Goal: Task Accomplishment & Management: Use online tool/utility

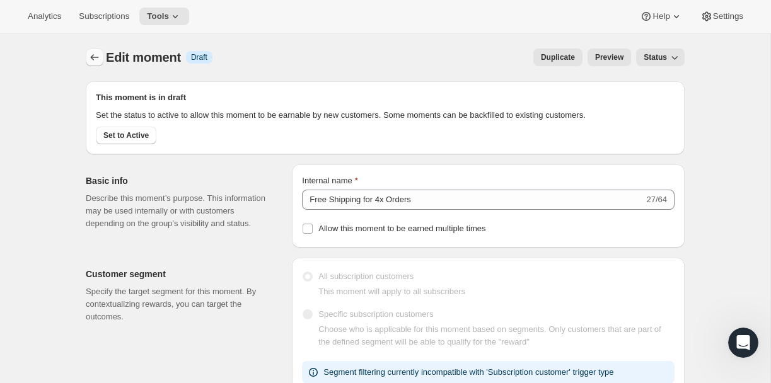
click at [92, 59] on icon "Create moment" at bounding box center [95, 57] width 8 height 6
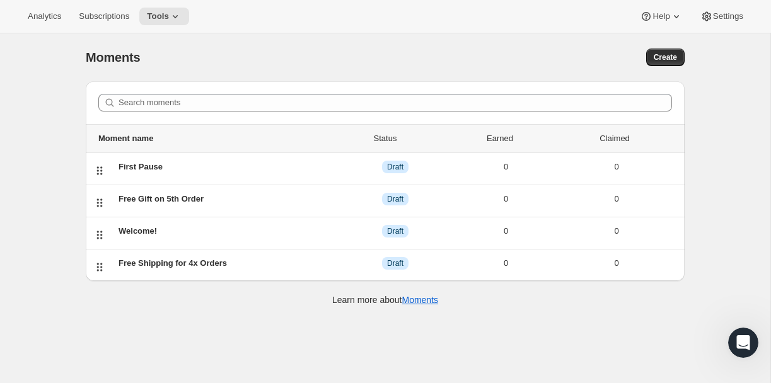
click at [654, 66] on div "Moments. This page is ready Moments Create" at bounding box center [385, 57] width 599 height 48
click at [659, 62] on span "Create" at bounding box center [665, 57] width 23 height 10
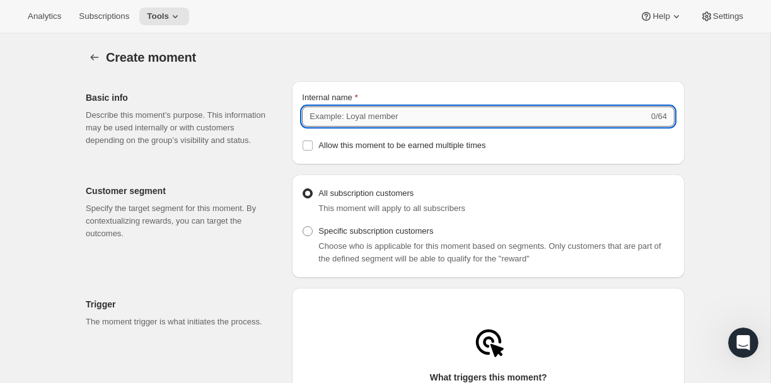
click at [356, 115] on input "Internal name" at bounding box center [475, 117] width 346 height 20
click at [335, 110] on input "Internal name" at bounding box center [475, 117] width 346 height 20
click at [323, 118] on input "Internal name" at bounding box center [475, 117] width 346 height 20
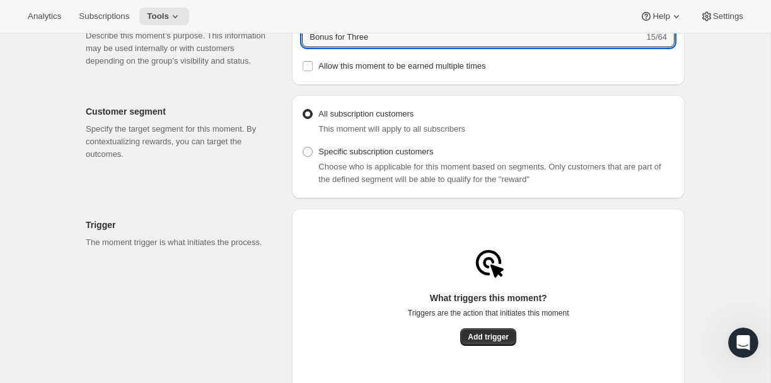
scroll to position [80, 0]
type input "Bonus for Three"
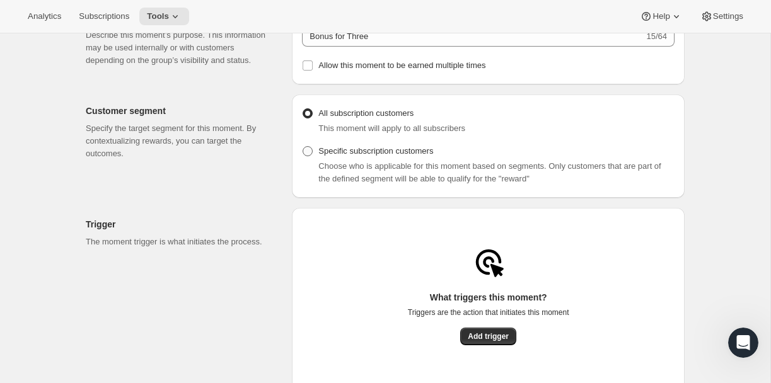
click at [348, 154] on span "Specific subscription customers" at bounding box center [375, 150] width 115 height 9
click at [303, 147] on input "Specific subscription customers" at bounding box center [303, 146] width 1 height 1
radio input "true"
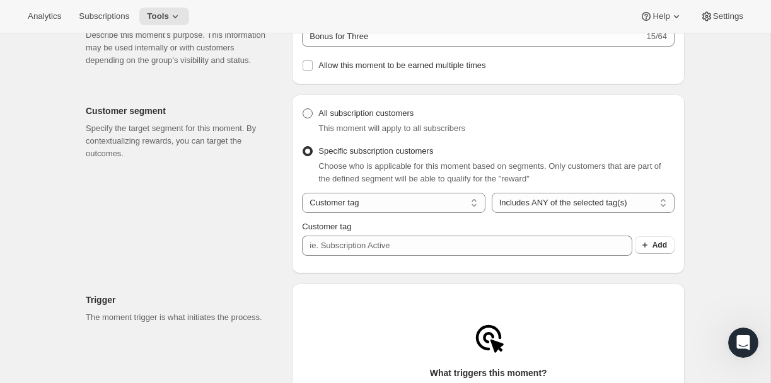
click at [321, 118] on span "All subscription customers" at bounding box center [365, 112] width 95 height 9
click at [303, 109] on input "All subscription customers" at bounding box center [303, 108] width 1 height 1
radio input "true"
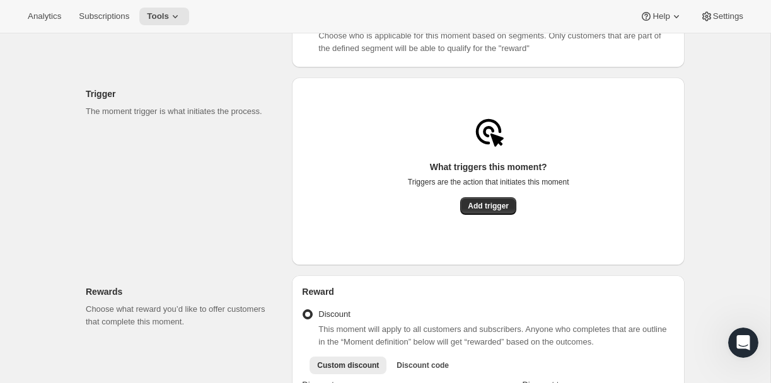
scroll to position [216, 0]
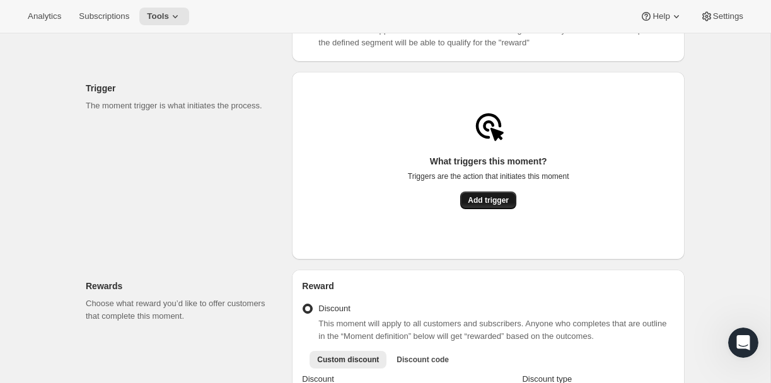
click at [494, 205] on span "Add trigger" at bounding box center [488, 200] width 41 height 10
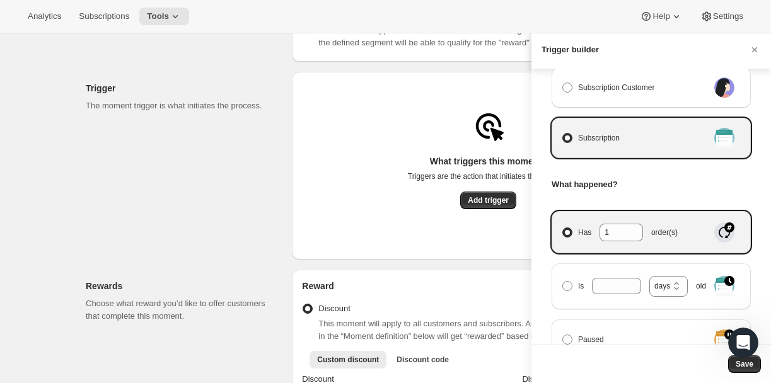
scroll to position [65, 0]
click at [615, 231] on input "1" at bounding box center [611, 231] width 25 height 16
click at [632, 230] on icon "Manage moment triggers" at bounding box center [633, 234] width 13 height 13
click at [563, 228] on input "Has 1 order(s)" at bounding box center [562, 227] width 1 height 1
click at [632, 230] on icon "Manage moment triggers" at bounding box center [633, 234] width 13 height 13
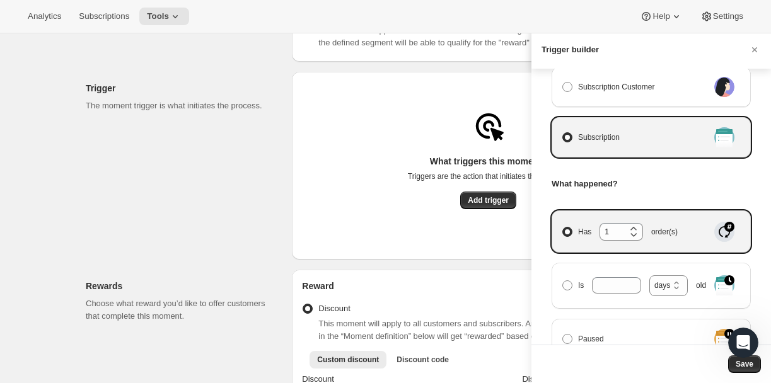
click at [563, 228] on input "Has 1 order(s)" at bounding box center [562, 227] width 1 height 1
click at [632, 230] on icon "Manage moment triggers" at bounding box center [633, 234] width 13 height 13
click at [563, 228] on input "Has 1 order(s)" at bounding box center [562, 227] width 1 height 1
click at [630, 225] on icon "Manage moment triggers" at bounding box center [633, 229] width 13 height 13
click at [563, 227] on input "Has 1 order(s)" at bounding box center [562, 227] width 1 height 1
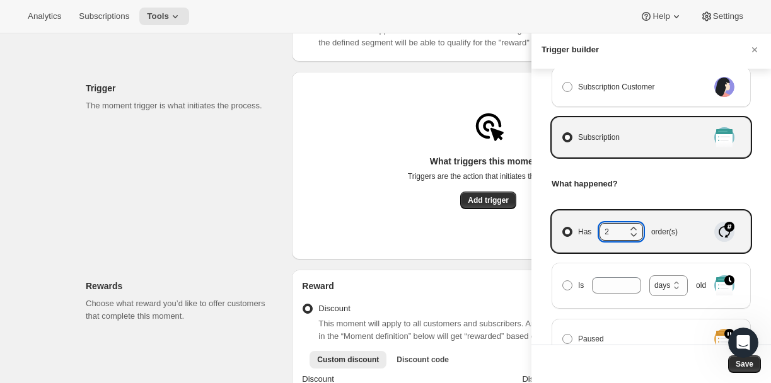
click at [630, 225] on icon "Manage moment triggers" at bounding box center [633, 229] width 13 height 13
click at [563, 227] on input "Has 2 order(s)" at bounding box center [562, 227] width 1 height 1
click at [630, 225] on icon "Manage moment triggers" at bounding box center [633, 229] width 13 height 13
click at [563, 227] on input "Has 3 order(s)" at bounding box center [562, 227] width 1 height 1
click at [632, 234] on icon "Manage moment triggers" at bounding box center [634, 235] width 6 height 4
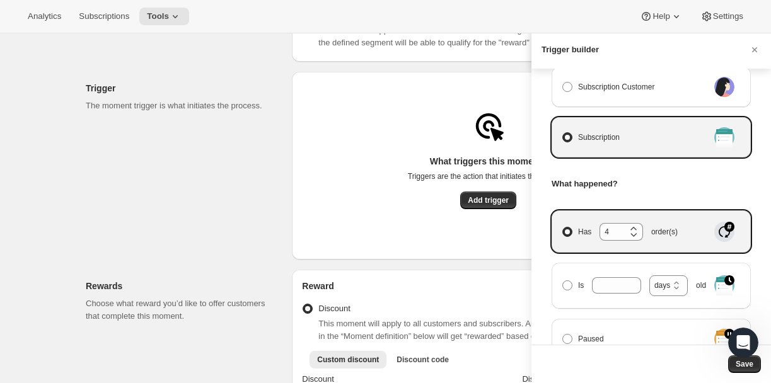
click at [563, 228] on input "Has 4 order(s)" at bounding box center [562, 227] width 1 height 1
type input "3"
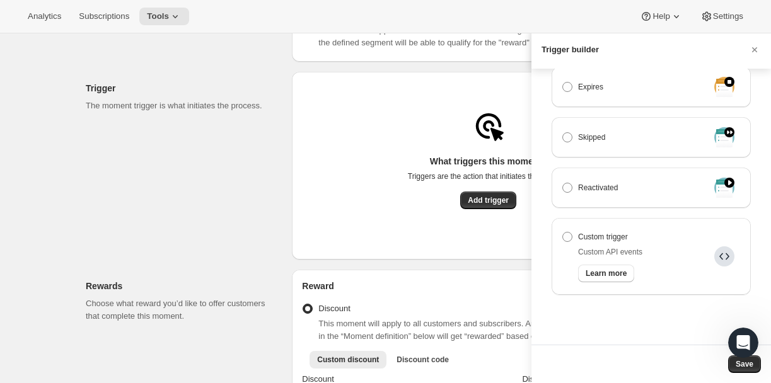
scroll to position [418, 0]
click at [478, 205] on div at bounding box center [385, 191] width 771 height 383
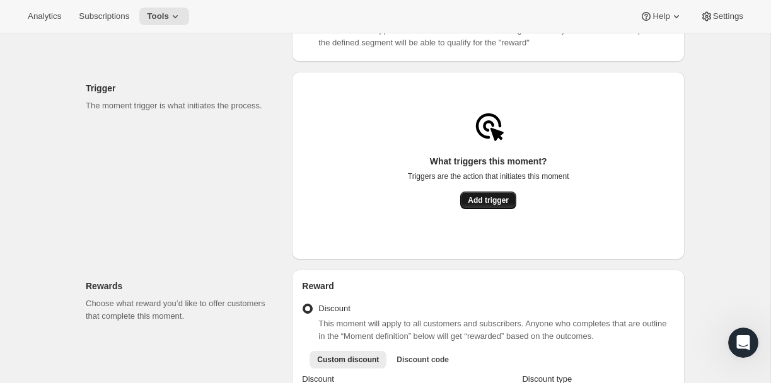
click at [482, 205] on span "Add trigger" at bounding box center [488, 200] width 41 height 10
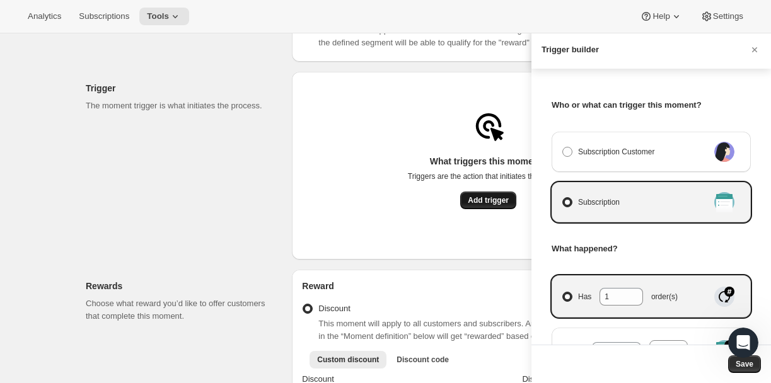
scroll to position [0, 0]
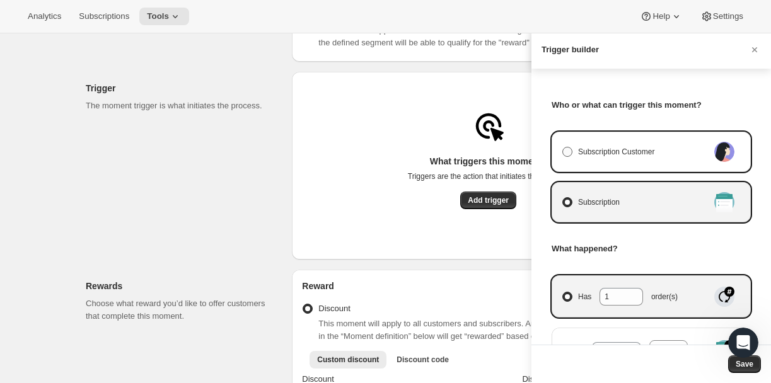
click at [612, 156] on span "Subscription Customer" at bounding box center [616, 152] width 76 height 13
click at [563, 147] on input "Subscription Customer" at bounding box center [562, 147] width 1 height 1
radio input "true"
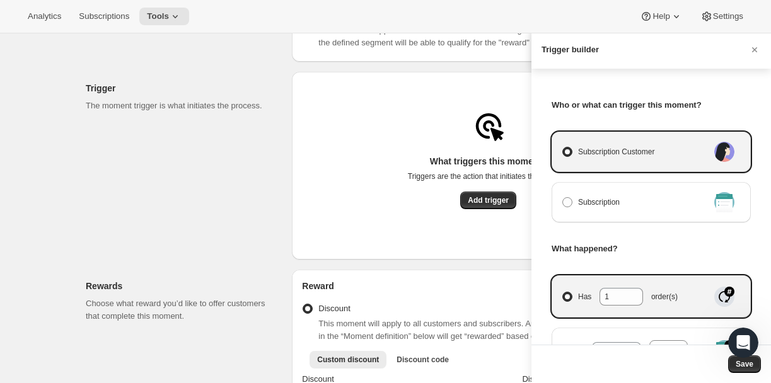
select select "days"
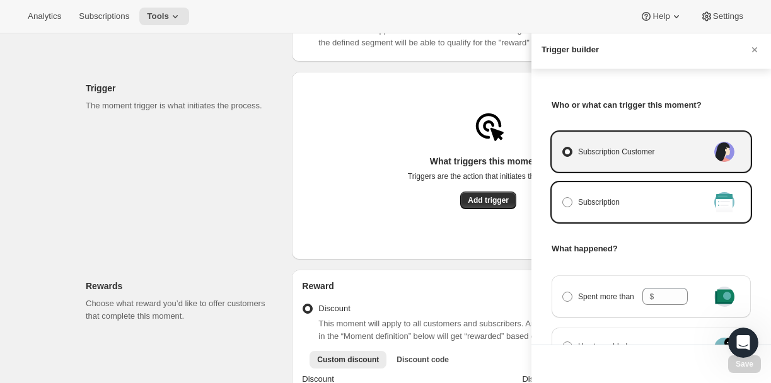
click at [621, 190] on div "Subscription" at bounding box center [651, 202] width 199 height 40
click at [623, 211] on label "Subscription" at bounding box center [635, 203] width 147 height 18
click at [563, 198] on input "Subscription" at bounding box center [562, 197] width 1 height 1
radio input "true"
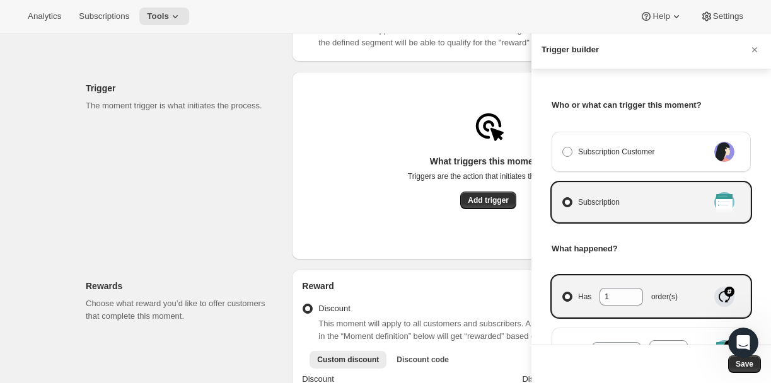
scroll to position [130, 0]
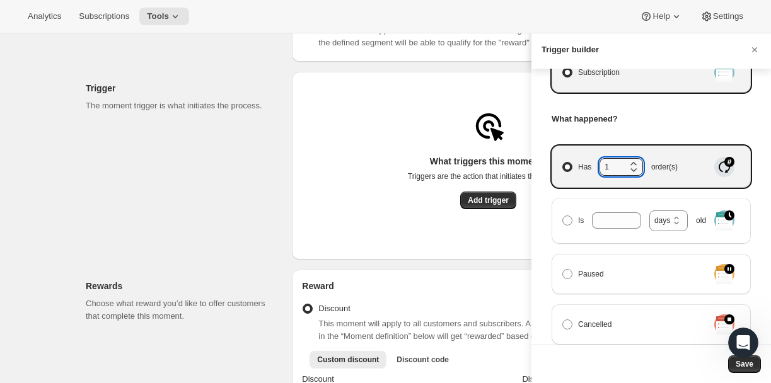
click at [632, 161] on icon "Manage moment triggers" at bounding box center [633, 164] width 13 height 13
click at [563, 162] on input "Has 1 order(s)" at bounding box center [562, 162] width 1 height 1
click at [632, 161] on icon "Manage moment triggers" at bounding box center [633, 164] width 13 height 13
click at [563, 162] on input "Has 2 order(s)" at bounding box center [562, 162] width 1 height 1
type input "3"
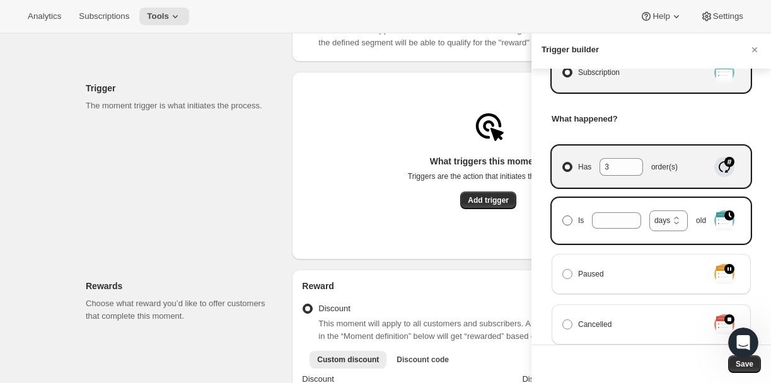
scroll to position [418, 0]
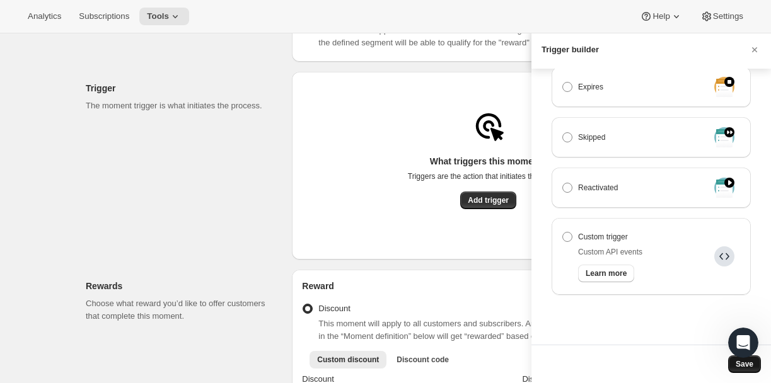
click at [736, 369] on button "Save" at bounding box center [744, 365] width 33 height 18
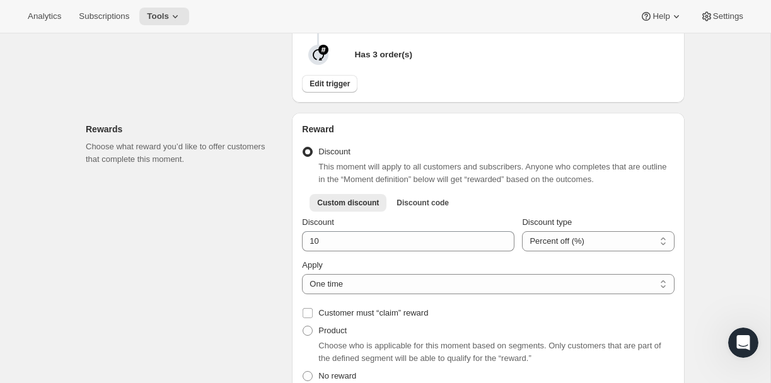
scroll to position [316, 0]
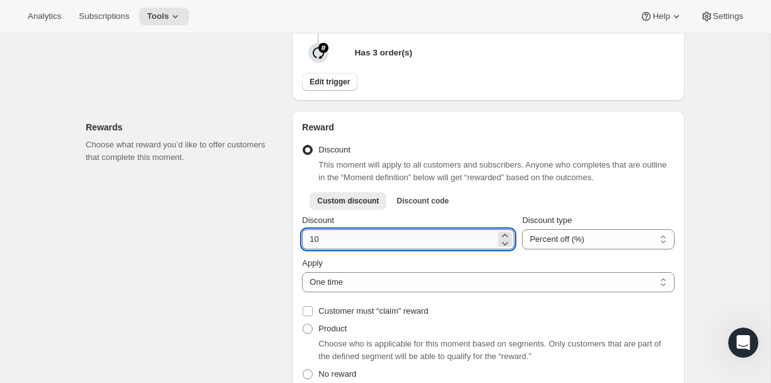
click at [396, 243] on input "Discount" at bounding box center [399, 239] width 194 height 20
type input "5"
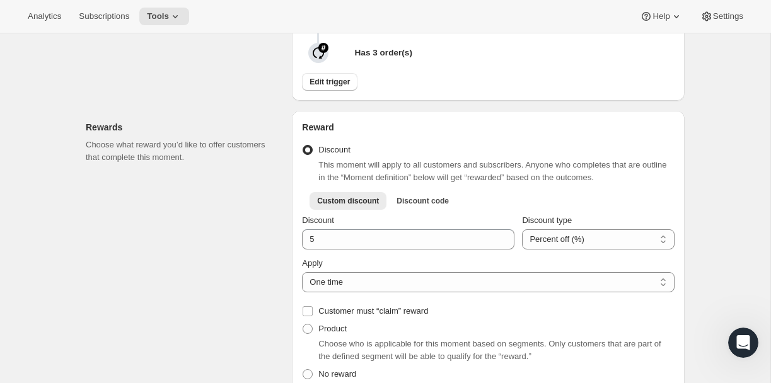
click at [574, 151] on div "Discount This moment will apply to all customers and subscribers. Anyone who co…" at bounding box center [488, 162] width 373 height 43
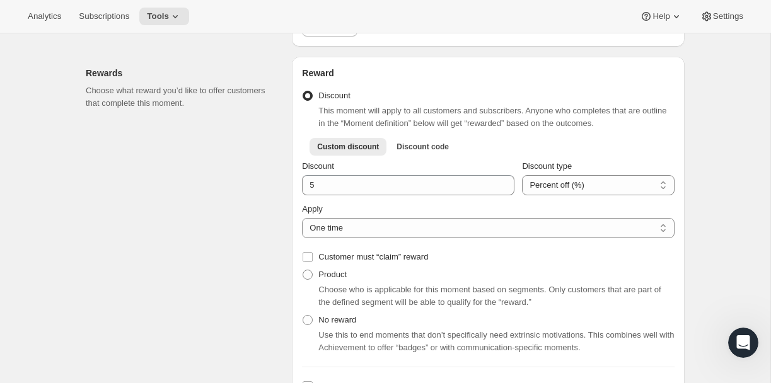
scroll to position [424, 0]
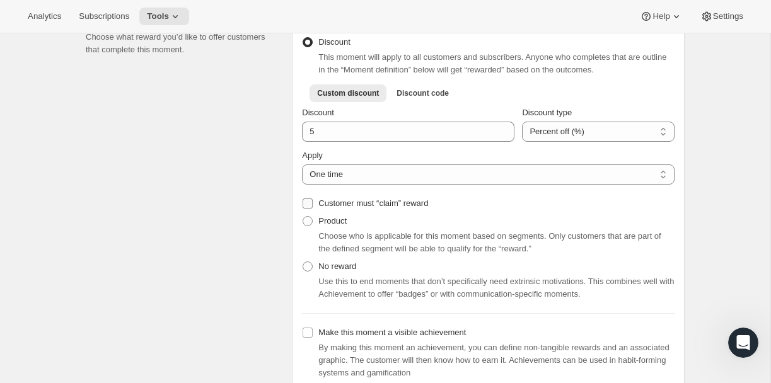
click at [391, 208] on span "Customer must “claim” reward" at bounding box center [373, 203] width 110 height 9
click at [313, 209] on input "Customer must “claim” reward" at bounding box center [308, 204] width 10 height 10
checkbox input "true"
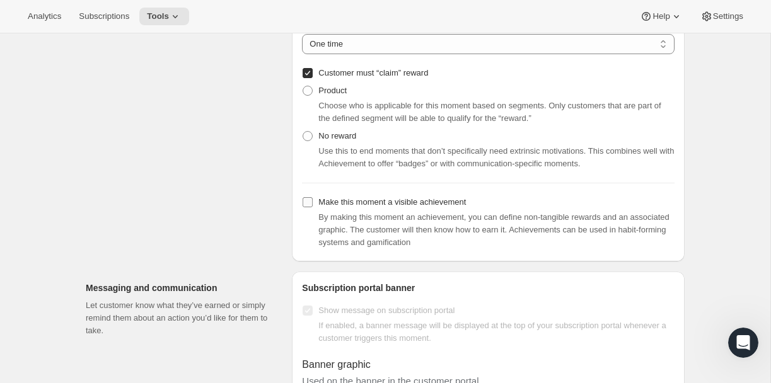
scroll to position [558, 0]
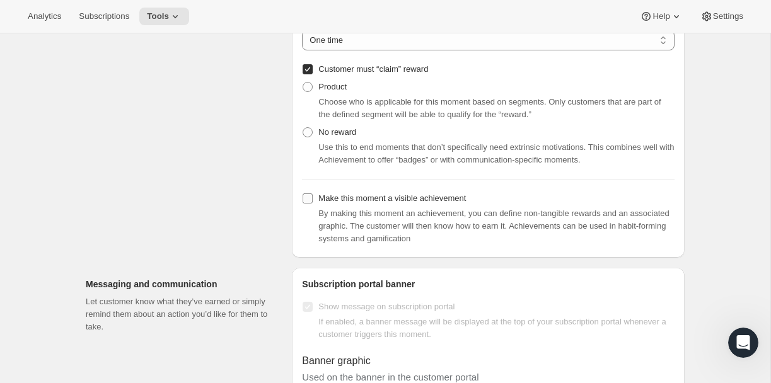
click at [309, 203] on input "Make this moment a visible achievement" at bounding box center [308, 199] width 10 height 10
checkbox input "true"
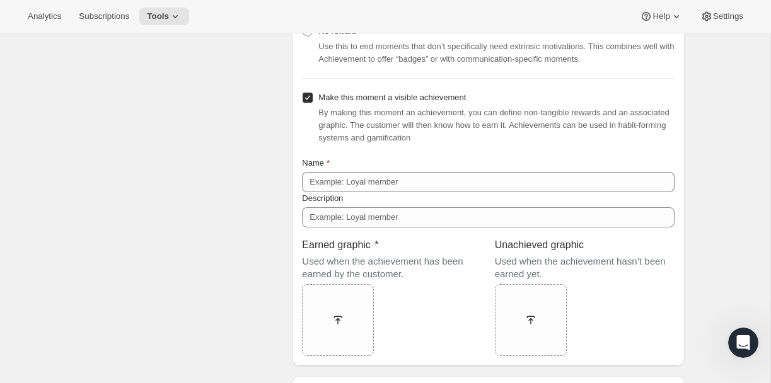
scroll to position [660, 0]
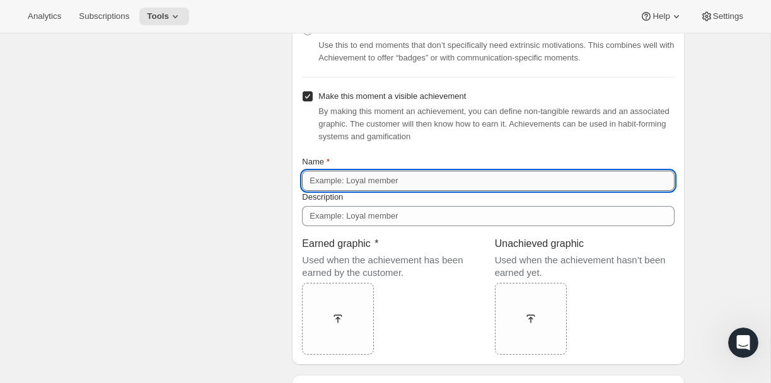
click at [375, 182] on input "Name" at bounding box center [488, 181] width 373 height 20
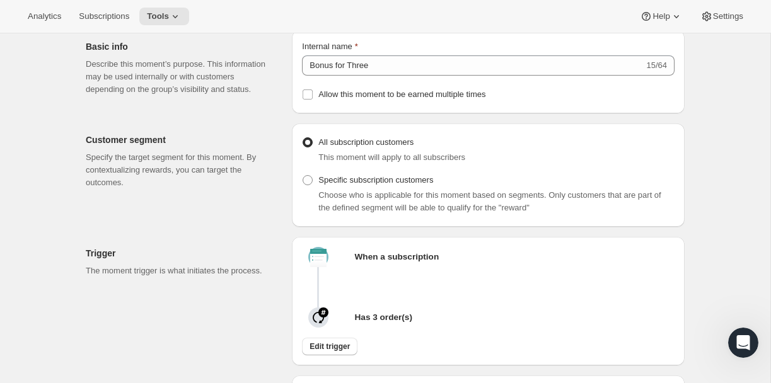
scroll to position [0, 0]
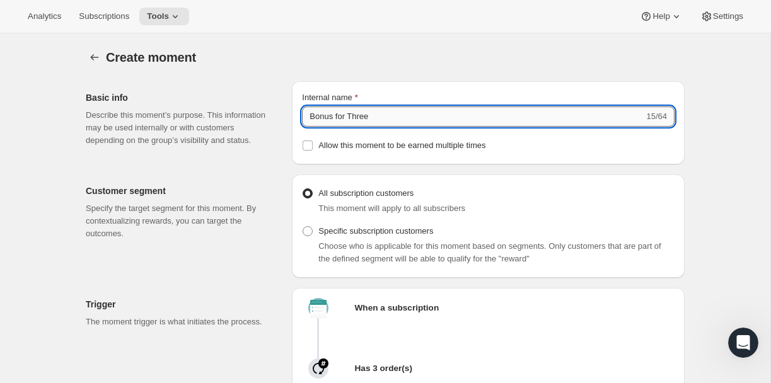
drag, startPoint x: 382, startPoint y: 107, endPoint x: 393, endPoint y: 123, distance: 19.4
click at [393, 123] on input "Bonus for Three" at bounding box center [473, 117] width 342 height 20
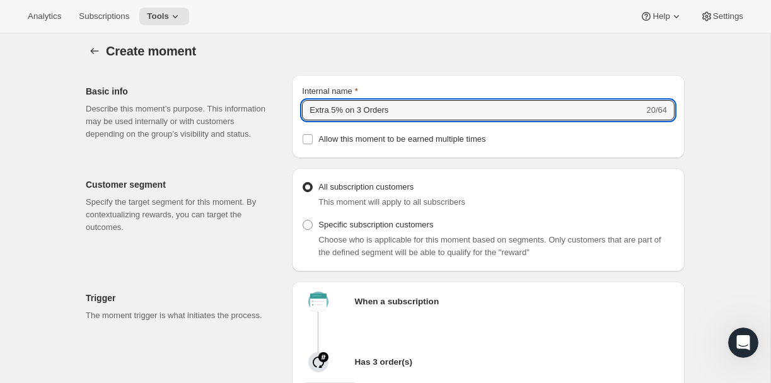
scroll to position [2, 0]
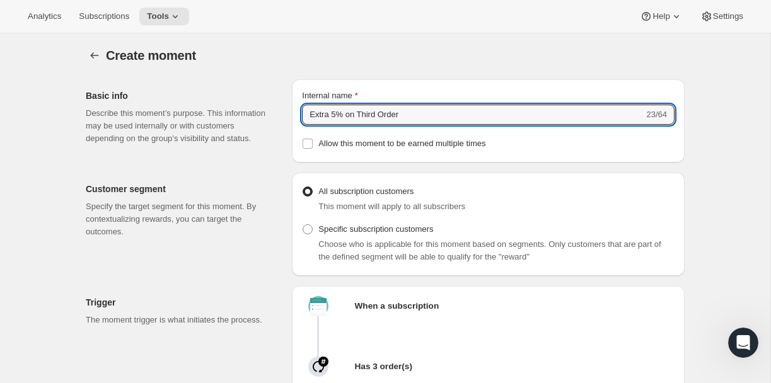
type input "Extra 5% on Third Order"
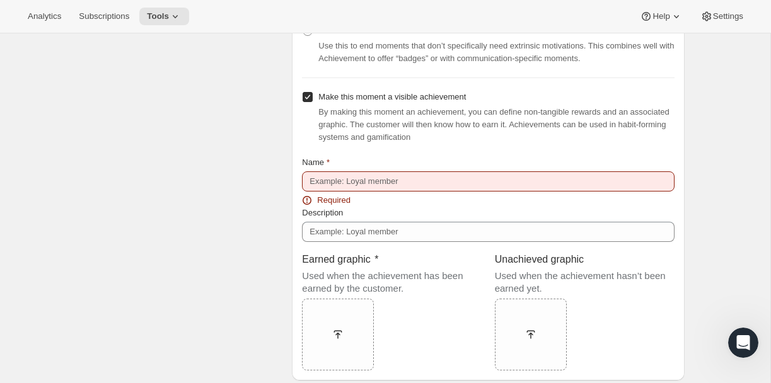
scroll to position [660, 0]
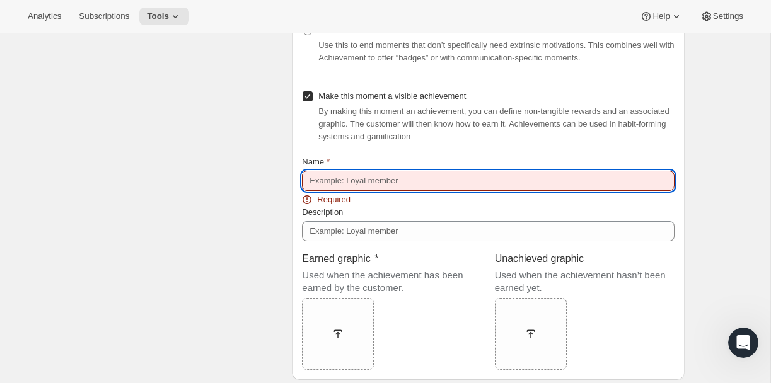
click at [390, 182] on input "Name" at bounding box center [488, 181] width 373 height 20
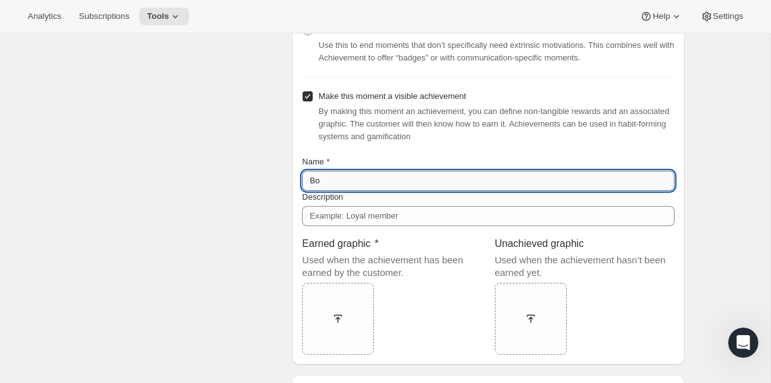
type input "B"
click at [283, 196] on div "Rewards Choose what reward you’d like to offer customers that complete this mom…" at bounding box center [380, 61] width 609 height 608
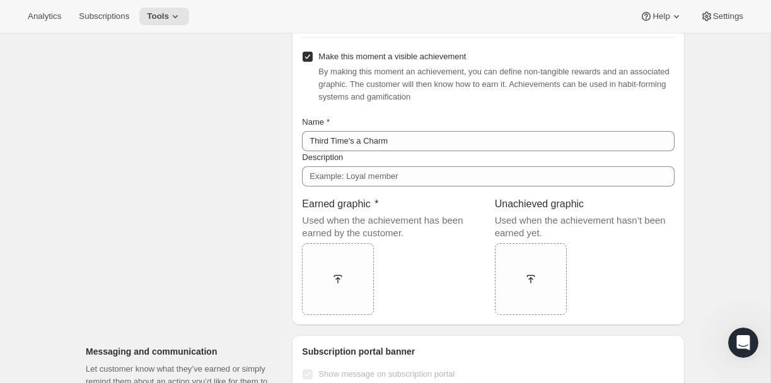
scroll to position [705, 0]
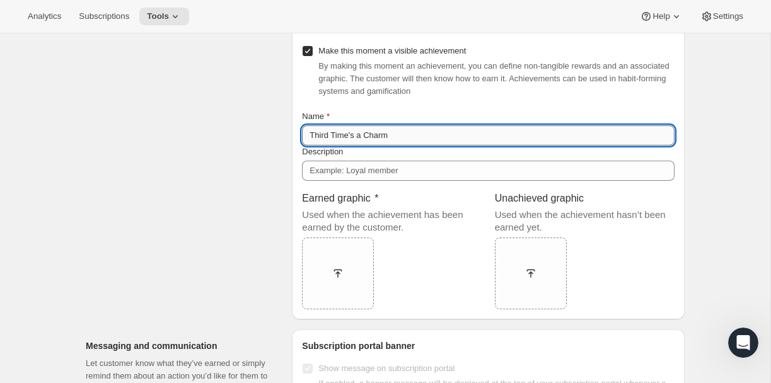
drag, startPoint x: 350, startPoint y: 141, endPoint x: 329, endPoint y: 141, distance: 21.4
click at [329, 141] on input "Third Time's a Charm" at bounding box center [488, 135] width 373 height 20
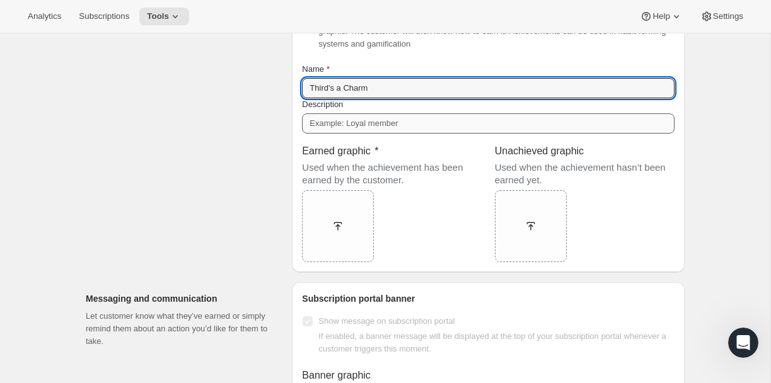
scroll to position [753, 0]
type input "Third's a Charm"
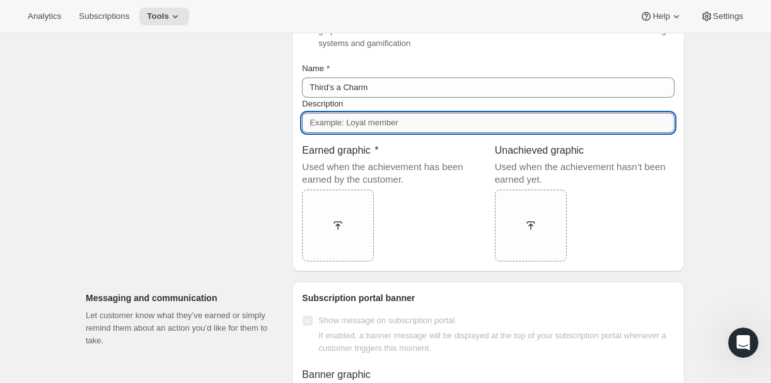
click at [454, 133] on input "Description" at bounding box center [488, 123] width 373 height 20
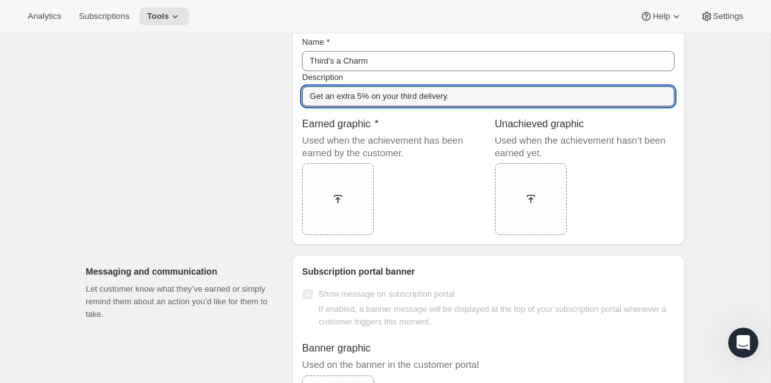
scroll to position [780, 0]
type input "Get an extra 5% on your third delivery."
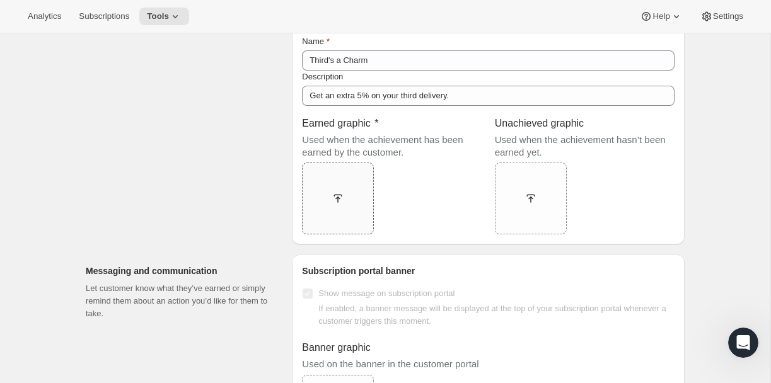
click at [349, 199] on div at bounding box center [338, 198] width 72 height 23
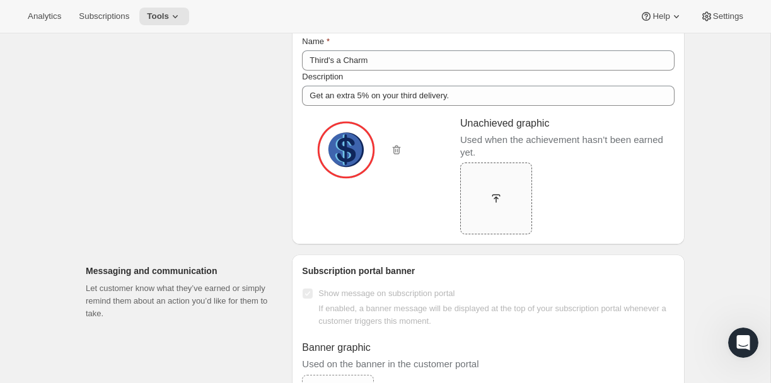
click at [505, 198] on div at bounding box center [496, 198] width 72 height 23
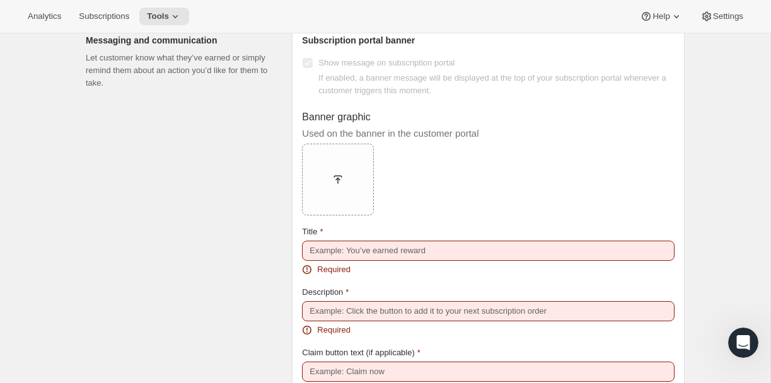
scroll to position [979, 0]
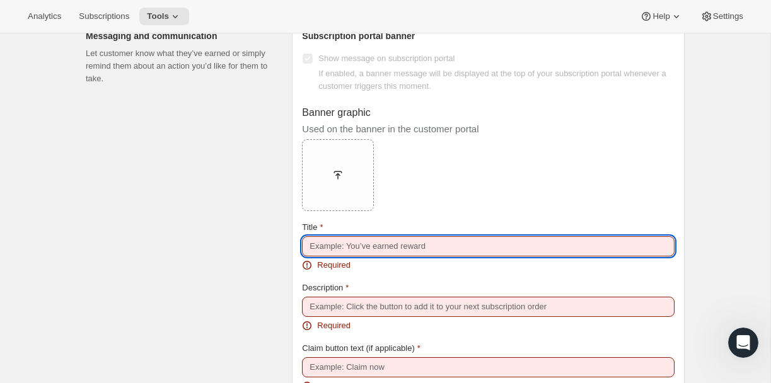
click at [345, 257] on input "Title" at bounding box center [488, 246] width 373 height 20
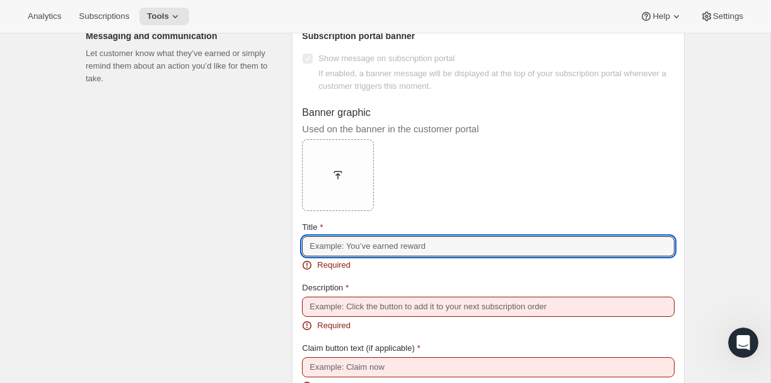
type input "You've earned a reward"
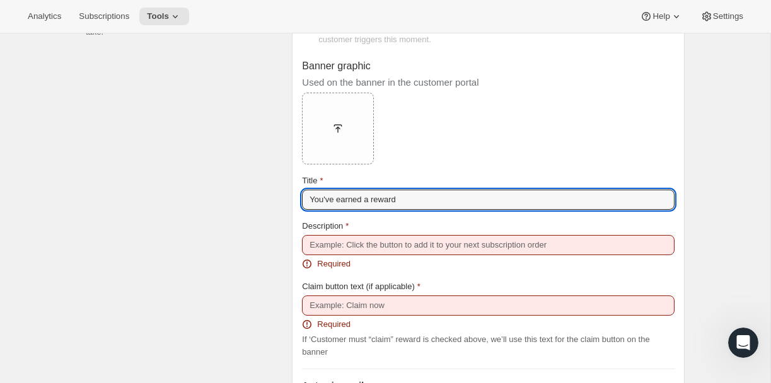
scroll to position [1026, 0]
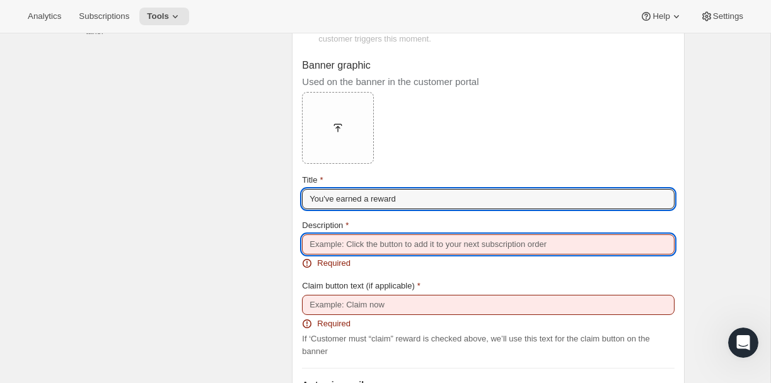
click at [352, 249] on input "Description" at bounding box center [488, 244] width 373 height 20
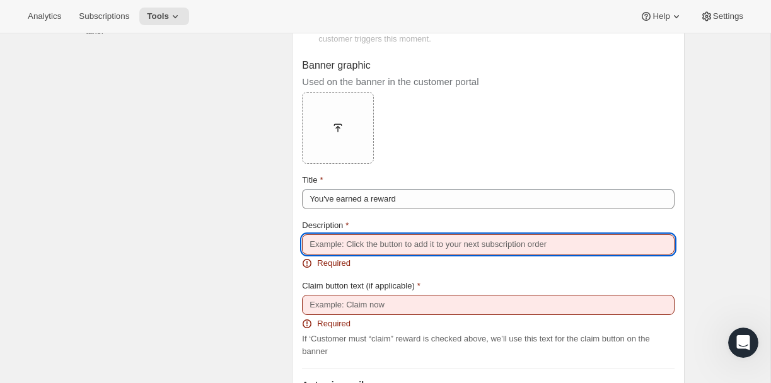
type input "Claim to apply the reward to your next order"
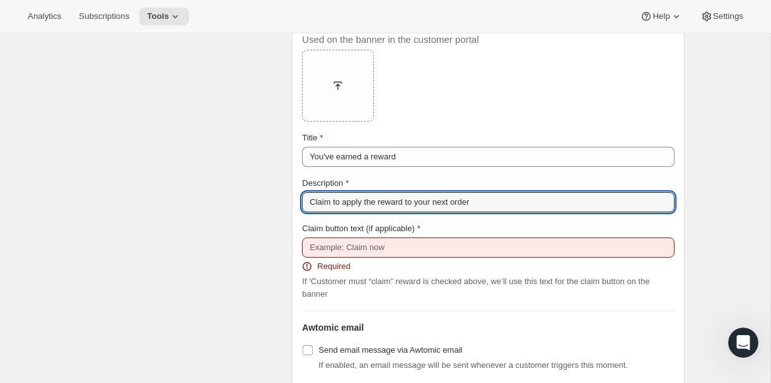
scroll to position [1069, 0]
click at [392, 208] on input "Claim to apply the reward to your next order" at bounding box center [488, 202] width 373 height 20
click at [506, 197] on input "Claim to apply the reward to your next order" at bounding box center [488, 202] width 373 height 20
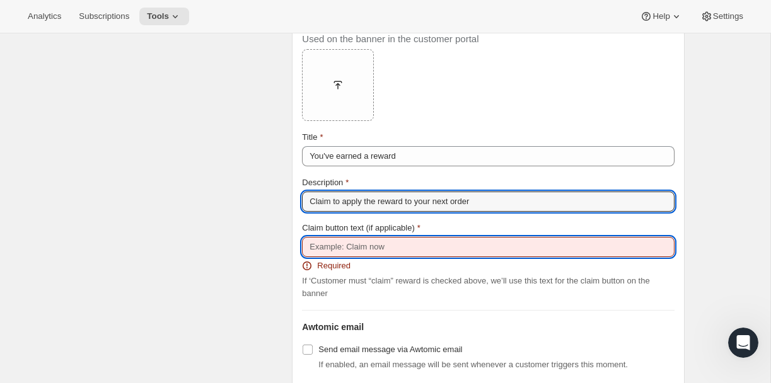
click at [390, 253] on input "Claim button text (if applicable)" at bounding box center [488, 247] width 373 height 20
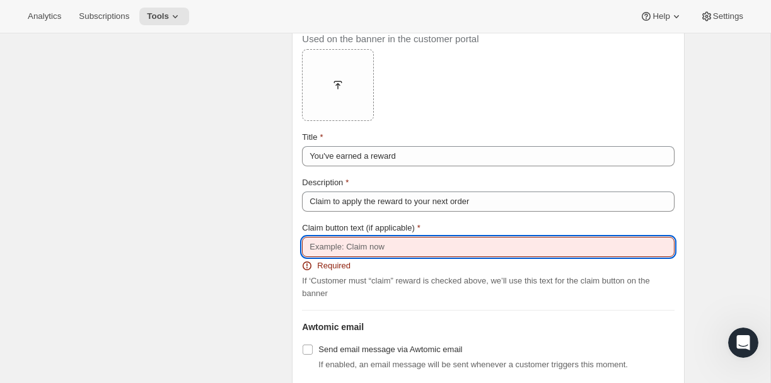
type input "Claim Now"
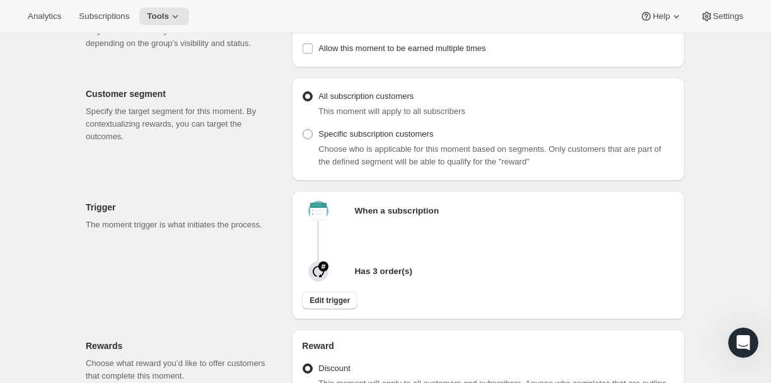
scroll to position [0, 0]
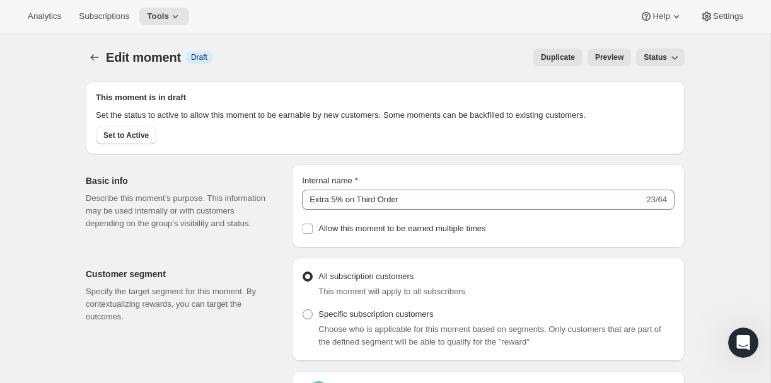
click at [595, 55] on span "Preview" at bounding box center [609, 57] width 28 height 10
click at [91, 59] on icon "Create moment" at bounding box center [94, 57] width 13 height 13
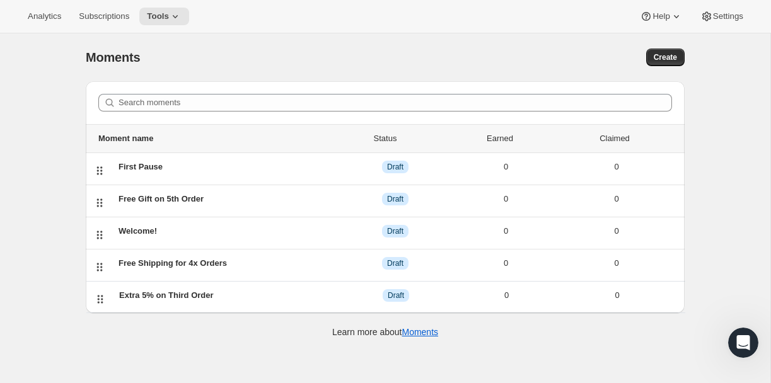
scroll to position [8, 0]
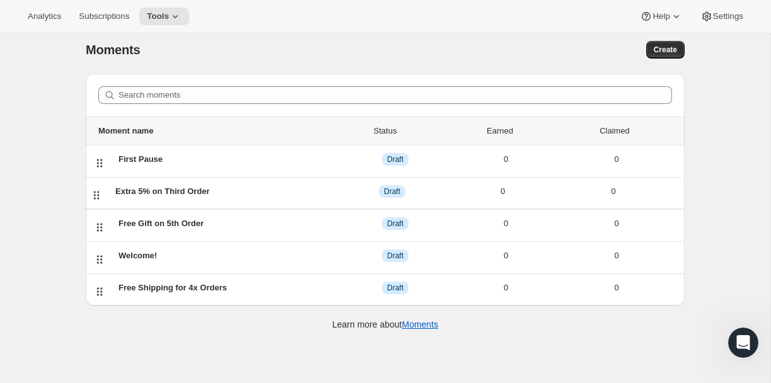
drag, startPoint x: 96, startPoint y: 298, endPoint x: 96, endPoint y: 194, distance: 103.4
click at [96, 194] on ul "Moment name Status Earned Claimed First Pause DRAFT Draft 0 0 Free Gift on 5th …" at bounding box center [385, 195] width 599 height 157
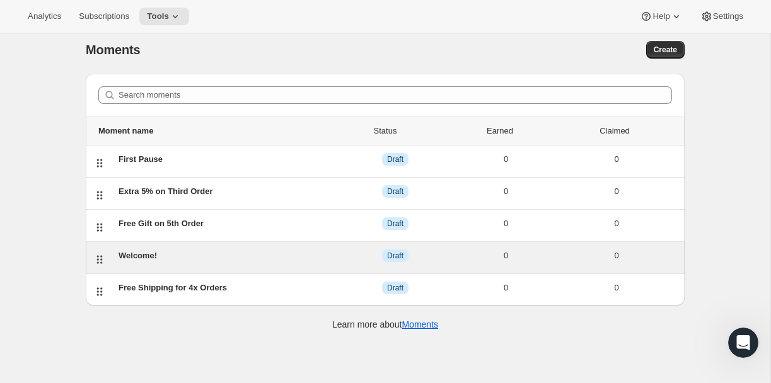
click at [142, 260] on div "Welcome!" at bounding box center [229, 256] width 221 height 13
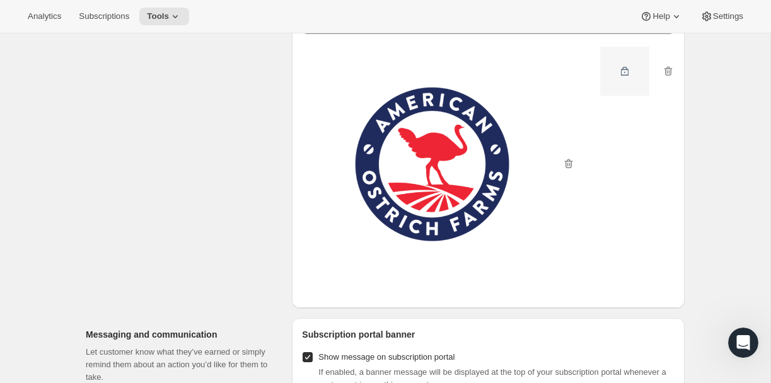
scroll to position [784, 0]
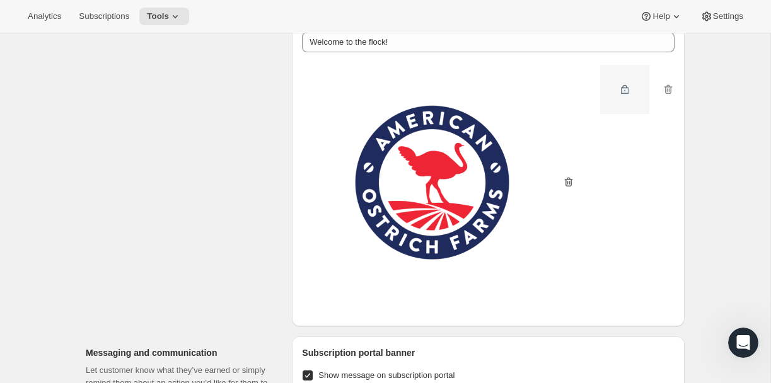
click at [568, 188] on icon "button" at bounding box center [568, 182] width 13 height 13
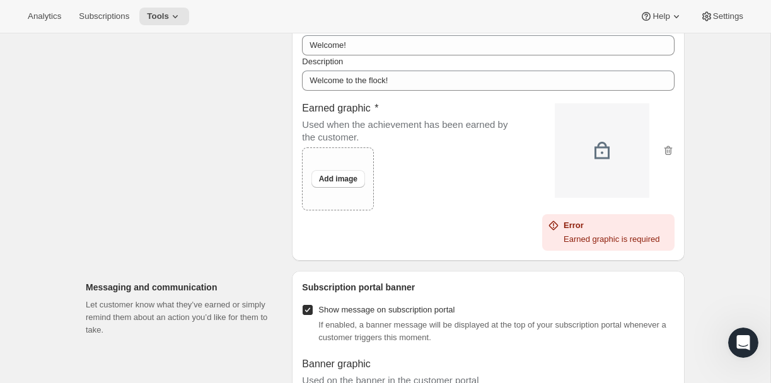
scroll to position [744, 0]
click at [668, 158] on icon "button" at bounding box center [668, 151] width 13 height 13
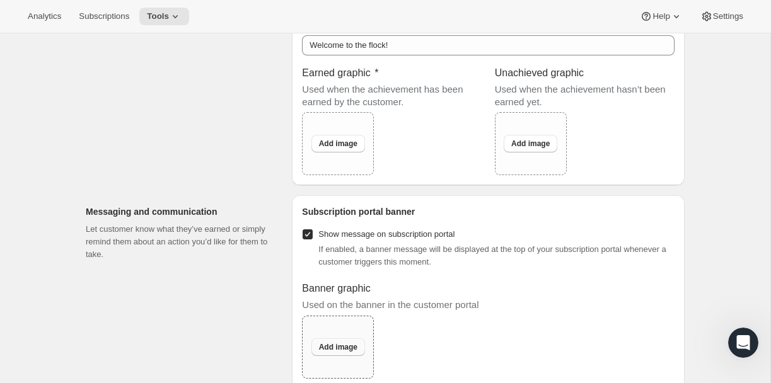
scroll to position [777, 0]
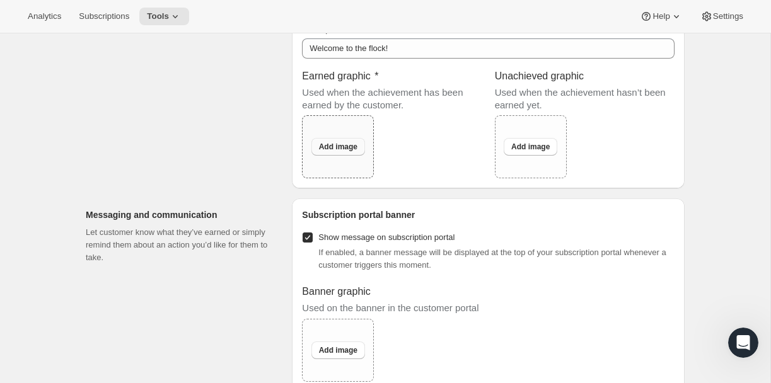
click at [338, 152] on span "Add image" at bounding box center [338, 147] width 38 height 10
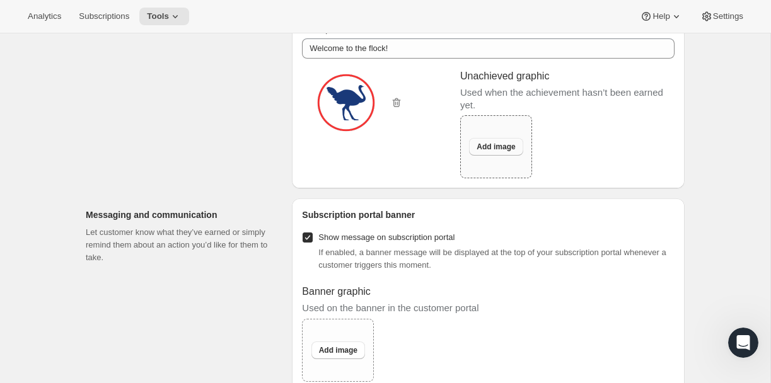
click at [496, 152] on span "Add image" at bounding box center [496, 147] width 38 height 10
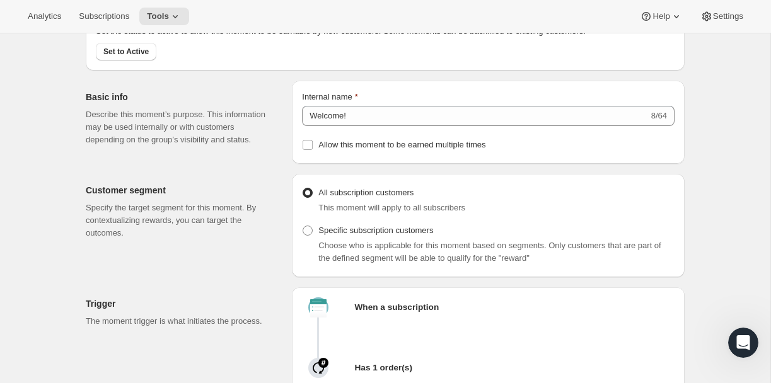
scroll to position [0, 0]
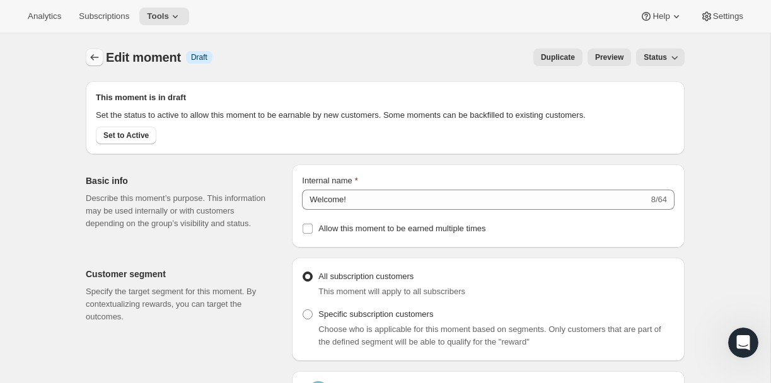
click at [89, 50] on button "Create moment" at bounding box center [95, 58] width 18 height 18
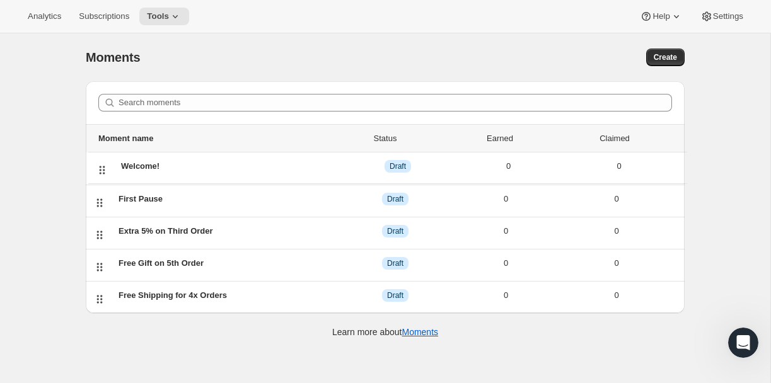
drag, startPoint x: 98, startPoint y: 268, endPoint x: 100, endPoint y: 166, distance: 102.1
click at [100, 166] on ul "Moment name Status Earned Claimed First Pause DRAFT Draft 0 0 Extra 5% on Third…" at bounding box center [385, 202] width 599 height 157
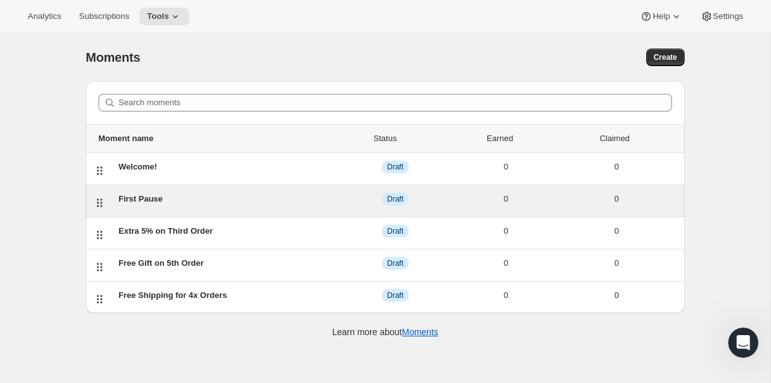
scroll to position [6, 0]
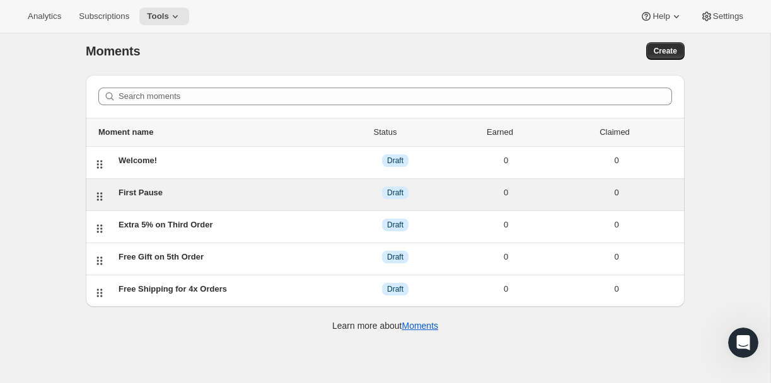
click at [189, 194] on div "First Pause" at bounding box center [229, 193] width 221 height 13
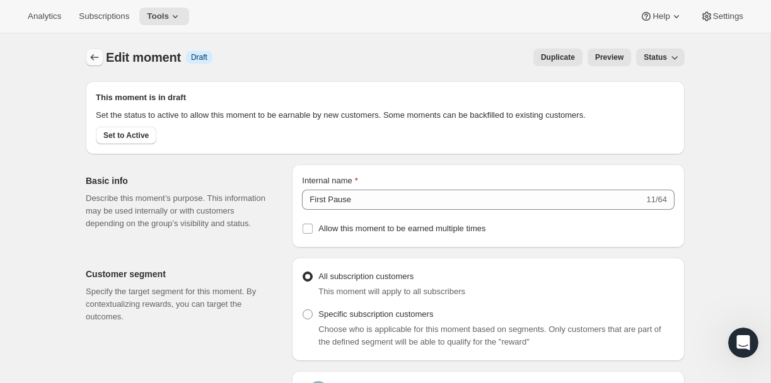
click at [94, 55] on icon "Create moment" at bounding box center [94, 57] width 13 height 13
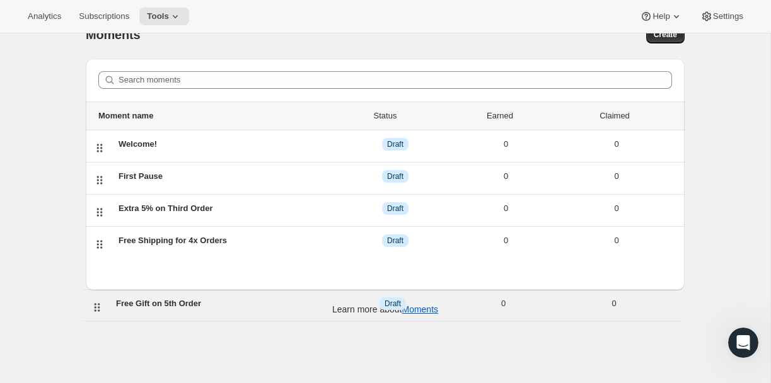
scroll to position [25, 0]
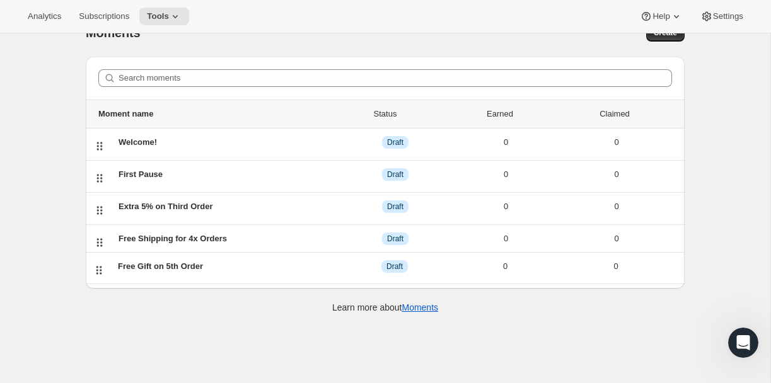
drag, startPoint x: 96, startPoint y: 263, endPoint x: 97, endPoint y: 272, distance: 8.2
click at [97, 272] on div "Search moments Moment name Status Earned Claimed Welcome! DRAFT Draft 0 0 First…" at bounding box center [385, 173] width 599 height 232
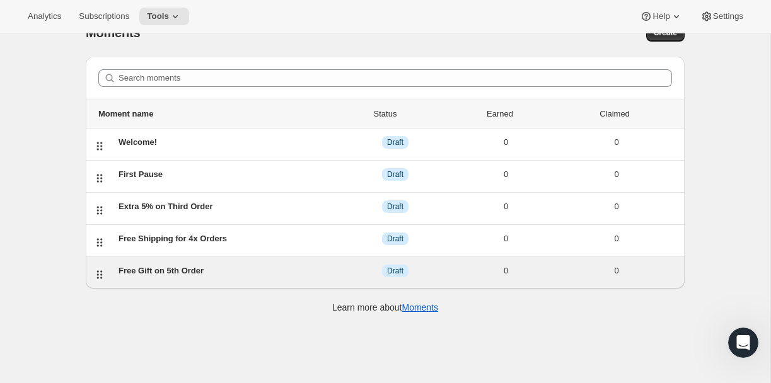
click at [129, 273] on div "Free Gift on 5th Order" at bounding box center [229, 271] width 221 height 13
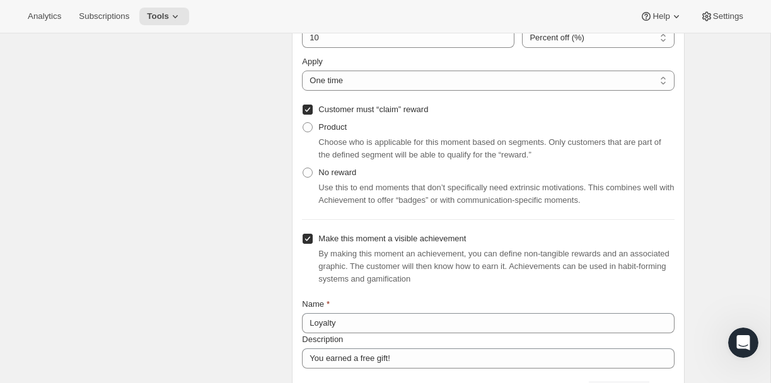
scroll to position [600, 0]
click at [305, 134] on span at bounding box center [307, 127] width 11 height 11
click at [303, 124] on input "Product" at bounding box center [303, 123] width 1 height 1
radio input "true"
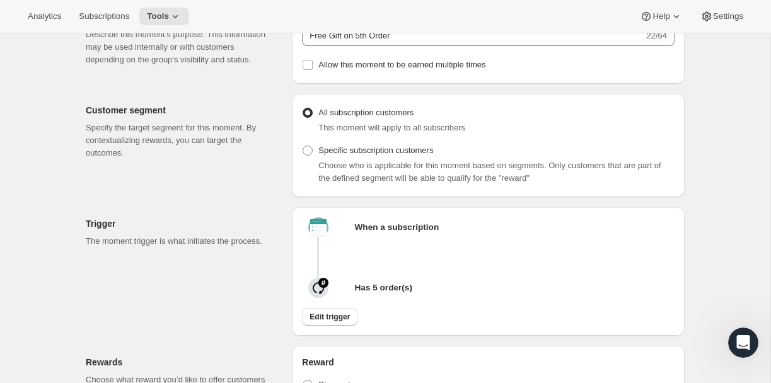
scroll to position [0, 0]
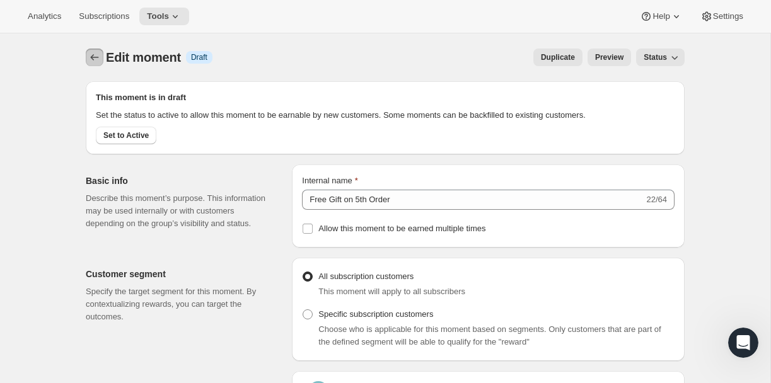
click at [97, 52] on icon "Create moment" at bounding box center [94, 57] width 13 height 13
radio input "true"
click at [99, 59] on icon "Create moment" at bounding box center [94, 57] width 13 height 13
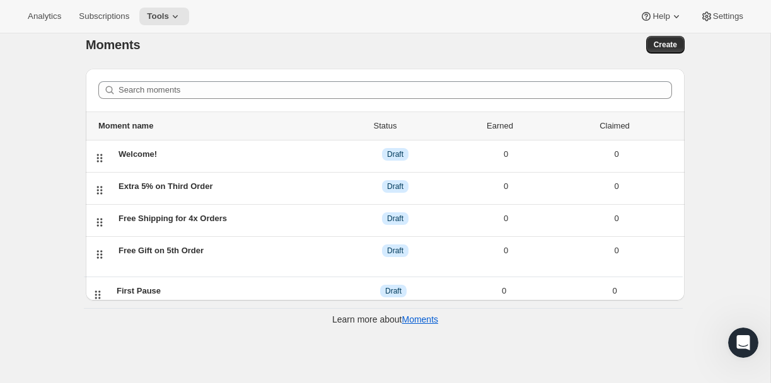
scroll to position [16, 0]
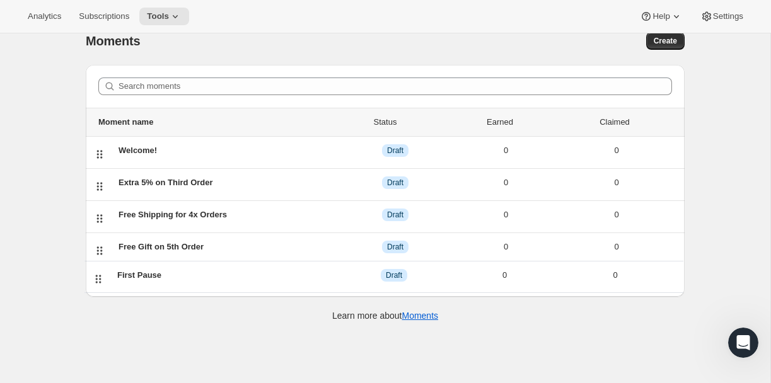
drag, startPoint x: 96, startPoint y: 199, endPoint x: 96, endPoint y: 278, distance: 78.8
click at [96, 278] on div "Search moments Moment name Status Earned Claimed Welcome! DRAFT Draft 0 0 First…" at bounding box center [385, 181] width 599 height 232
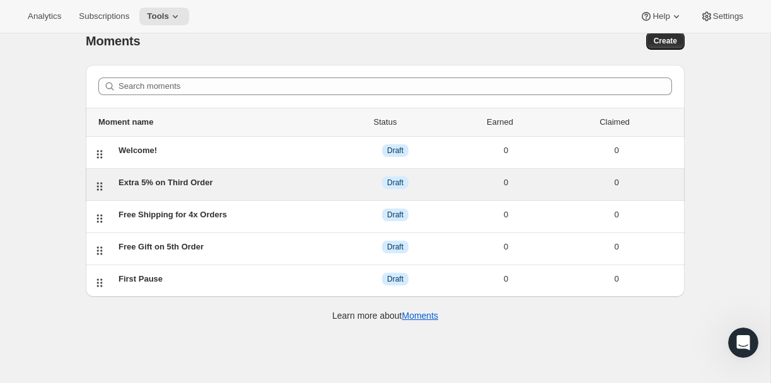
click at [150, 185] on div "Extra 5% on Third Order" at bounding box center [229, 182] width 221 height 13
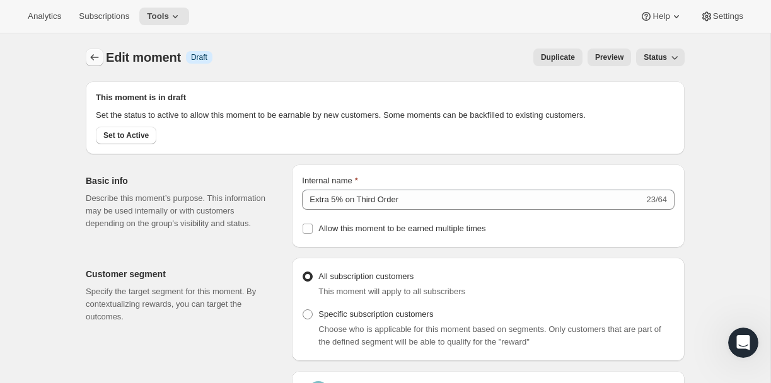
click at [93, 61] on icon "Create moment" at bounding box center [94, 57] width 13 height 13
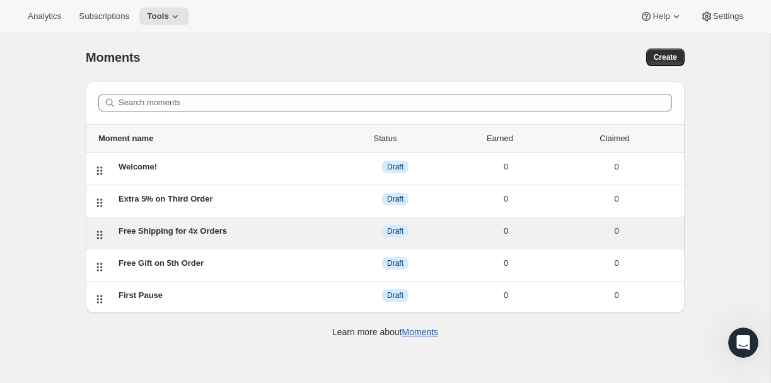
click at [129, 231] on div "Free Shipping for 4x Orders" at bounding box center [229, 231] width 221 height 13
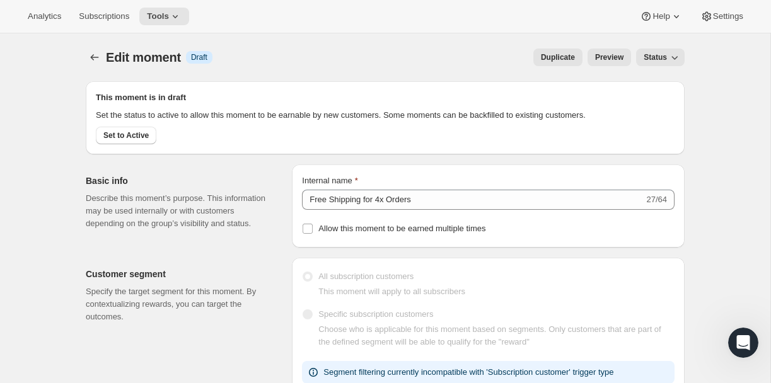
scroll to position [4, 0]
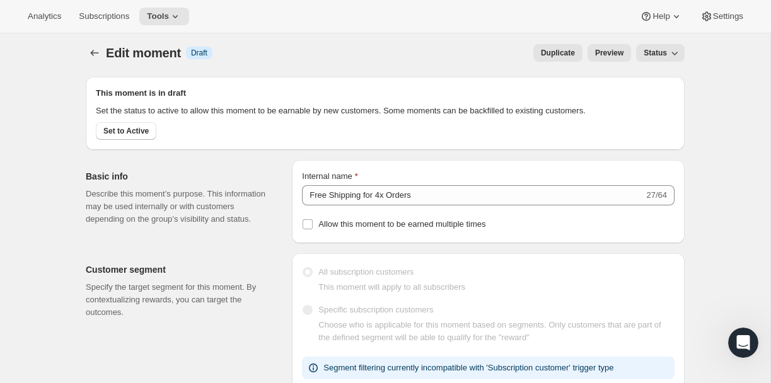
click at [666, 49] on span "Status" at bounding box center [655, 53] width 23 height 10
click at [294, 50] on div "Duplicate Preview Status" at bounding box center [454, 53] width 462 height 18
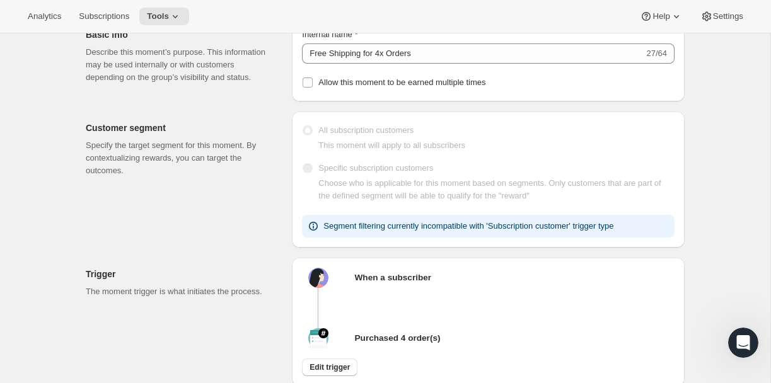
scroll to position [0, 0]
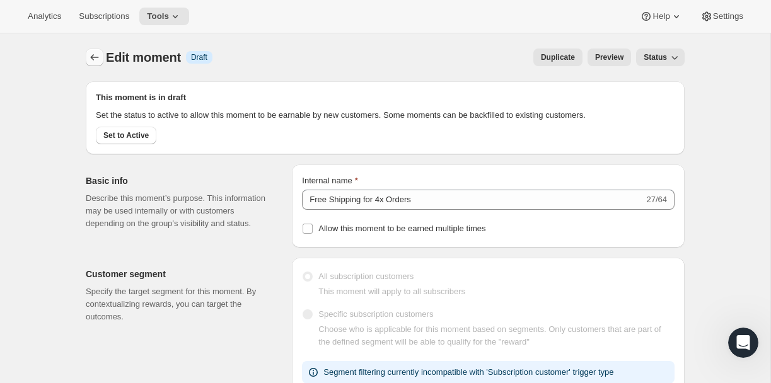
click at [89, 59] on icon "Create moment" at bounding box center [94, 57] width 13 height 13
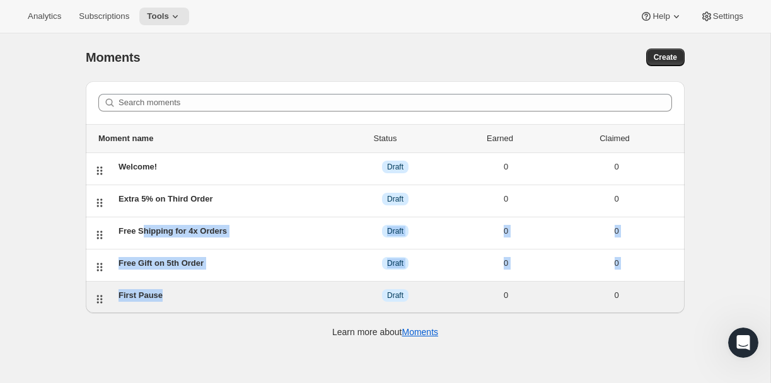
drag, startPoint x: 142, startPoint y: 229, endPoint x: 117, endPoint y: 292, distance: 68.5
click at [120, 296] on ul "Moment name Status Earned Claimed Welcome! DRAFT Draft 0 0 Extra 5% on Third Or…" at bounding box center [385, 218] width 599 height 189
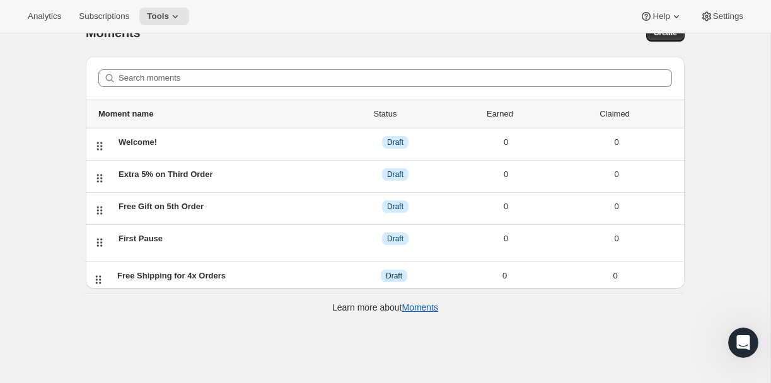
scroll to position [25, 0]
drag, startPoint x: 100, startPoint y: 233, endPoint x: 102, endPoint y: 268, distance: 34.8
click at [102, 268] on div "Search moments Moment name Status Earned Claimed Welcome! DRAFT Draft 0 0 Extra…" at bounding box center [385, 172] width 599 height 232
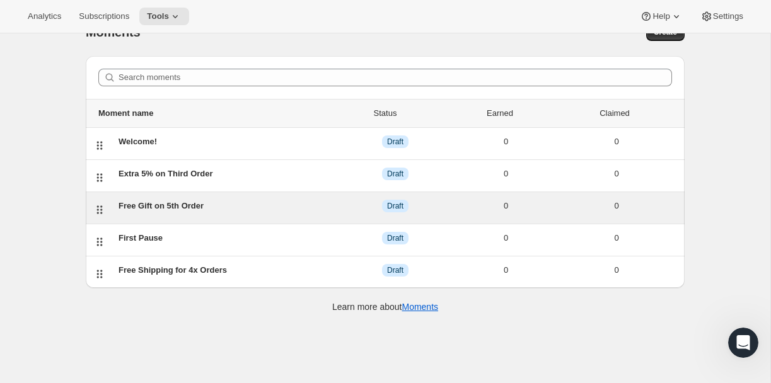
click at [180, 209] on div "Free Gift on 5th Order" at bounding box center [229, 206] width 221 height 13
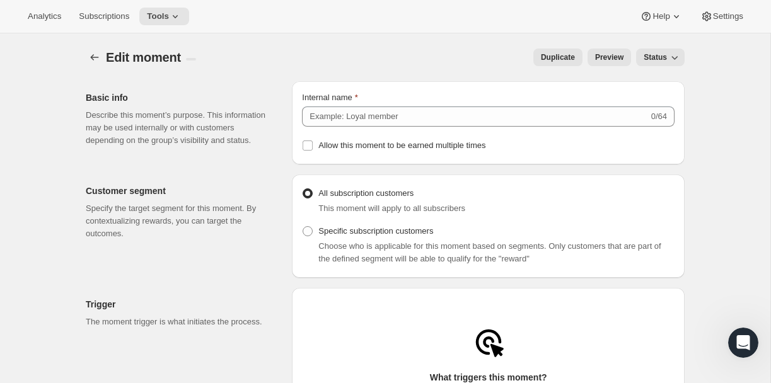
type input "Free Gift on 5th Order"
checkbox input "true"
type input "Loyalty"
type input "You earned a free gift!"
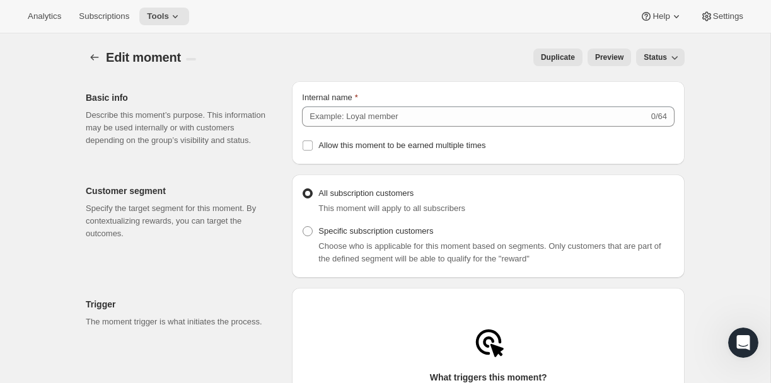
checkbox input "true"
type input "You've earned a reward"
type input "Claim to apply the reward to your next order"
type input "Claim Now"
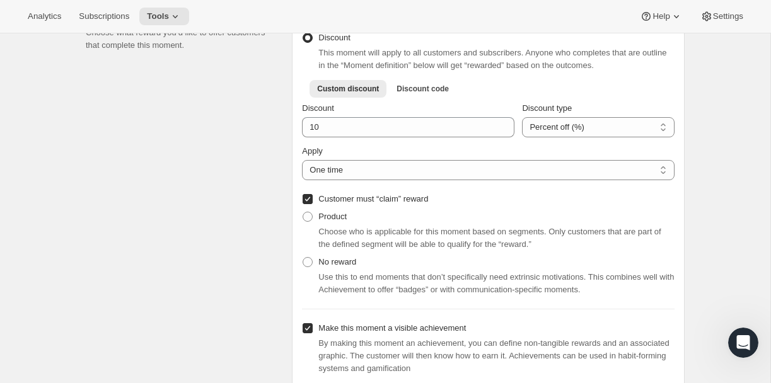
scroll to position [512, 0]
click at [305, 221] on span at bounding box center [308, 216] width 10 height 10
click at [303, 211] on input "Product" at bounding box center [303, 211] width 1 height 1
radio input "true"
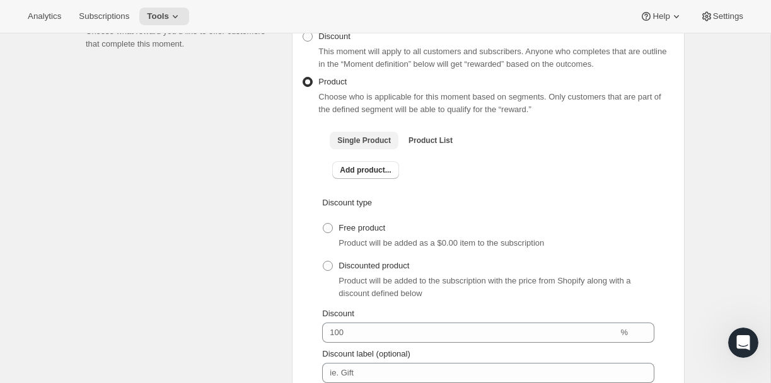
click at [356, 146] on span "Single Product" at bounding box center [364, 141] width 54 height 10
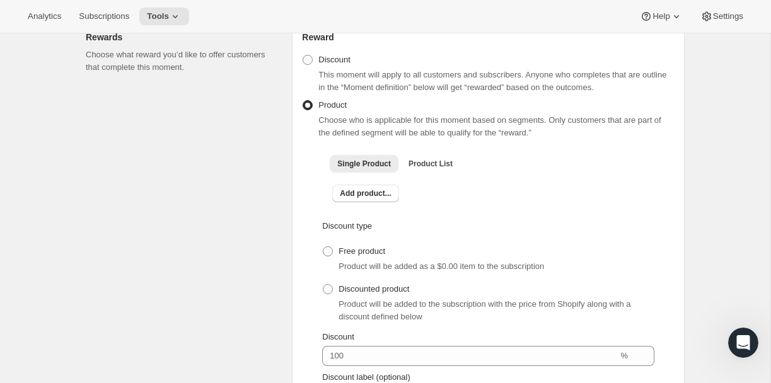
scroll to position [492, 0]
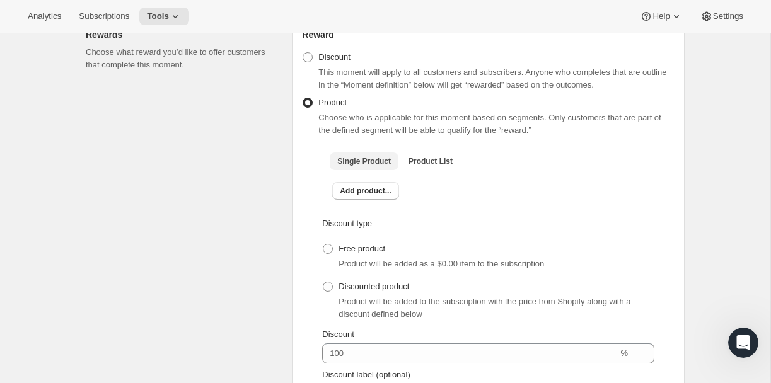
click at [349, 166] on span "Single Product" at bounding box center [364, 161] width 54 height 10
click at [443, 166] on span "Product List" at bounding box center [430, 161] width 44 height 10
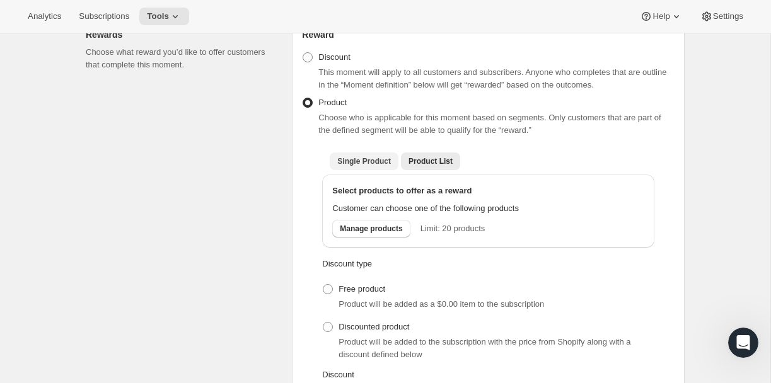
click at [364, 166] on span "Single Product" at bounding box center [364, 161] width 54 height 10
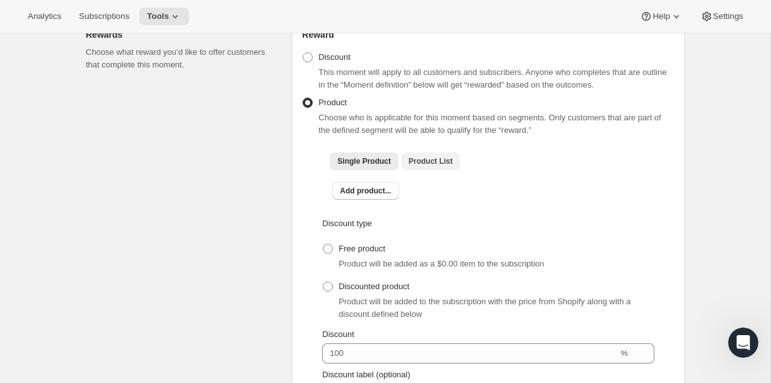
click at [438, 166] on span "Product List" at bounding box center [430, 161] width 44 height 10
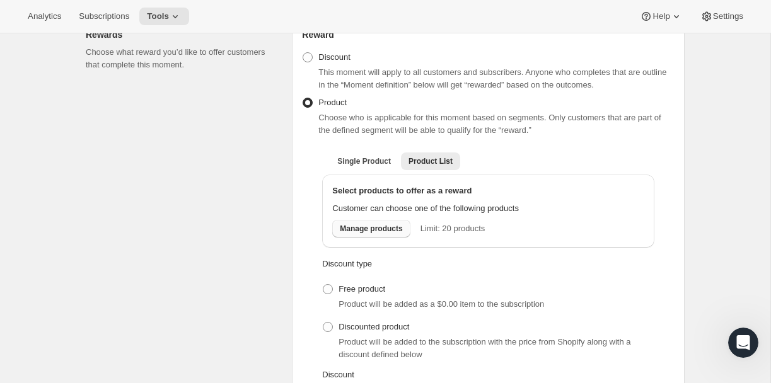
click at [373, 234] on span "Manage products" at bounding box center [371, 229] width 62 height 10
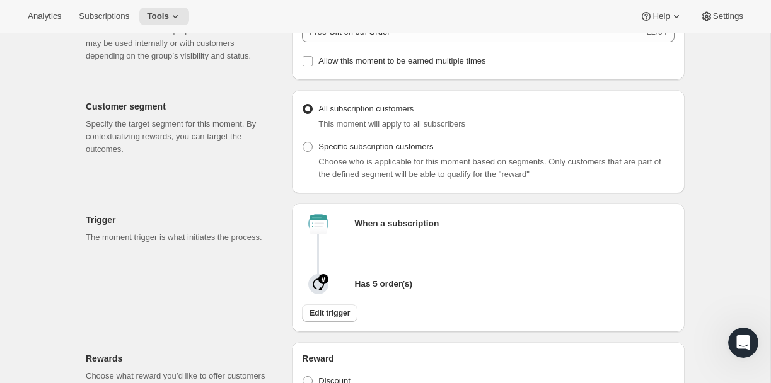
scroll to position [162, 0]
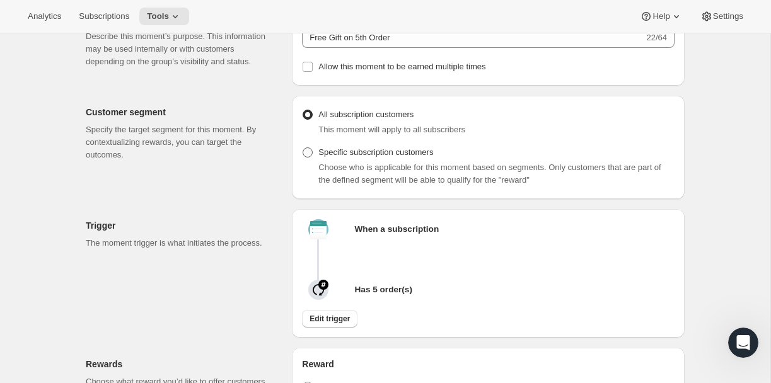
click at [409, 157] on span "Specific subscription customers" at bounding box center [375, 151] width 115 height 9
click at [303, 148] on input "Specific subscription customers" at bounding box center [303, 147] width 1 height 1
radio input "true"
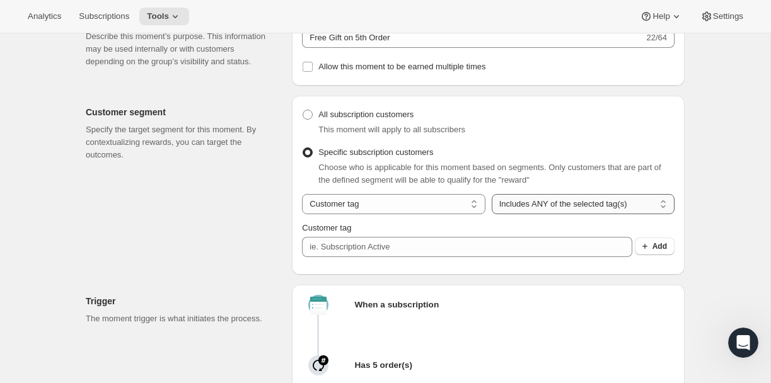
click at [527, 214] on select "Includes ANY of the selected tag(s) Includes ALL of the selected tag(s) Include…" at bounding box center [583, 204] width 183 height 20
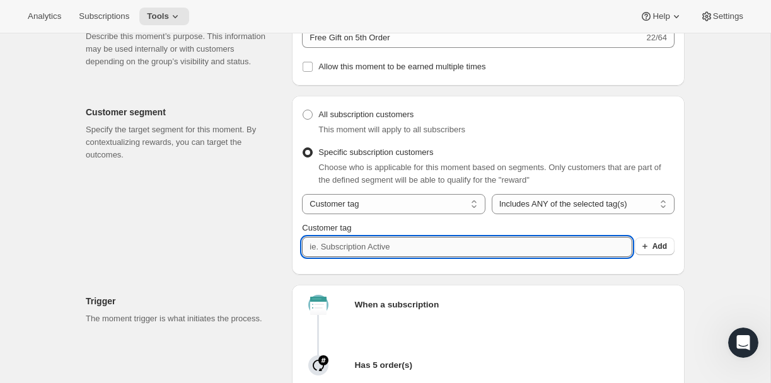
click at [408, 257] on input "Customer tag" at bounding box center [467, 247] width 330 height 20
click at [419, 187] on div "Choose who is applicable for this moment based on segments. Only customers that…" at bounding box center [496, 173] width 356 height 25
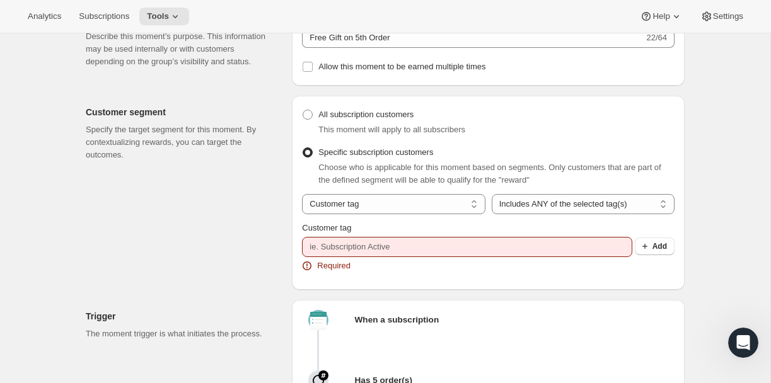
click at [589, 185] on span "Choose who is applicable for this moment based on segments. Only customers that…" at bounding box center [489, 174] width 342 height 22
click at [391, 187] on div "Choose who is applicable for this moment based on segments. Only customers that…" at bounding box center [496, 173] width 356 height 25
click at [409, 187] on div "Choose who is applicable for this moment based on segments. Only customers that…" at bounding box center [496, 173] width 356 height 25
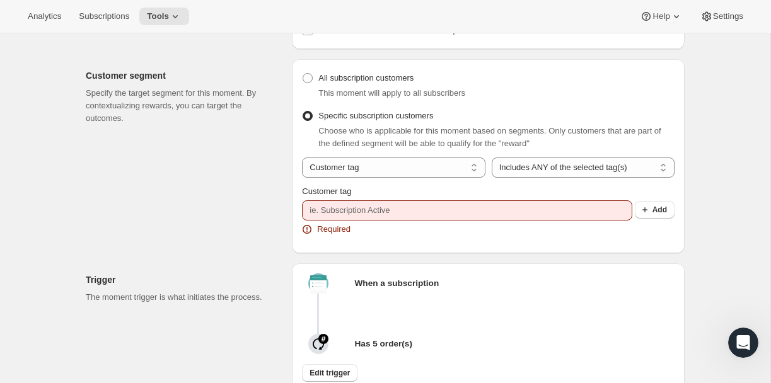
scroll to position [183, 0]
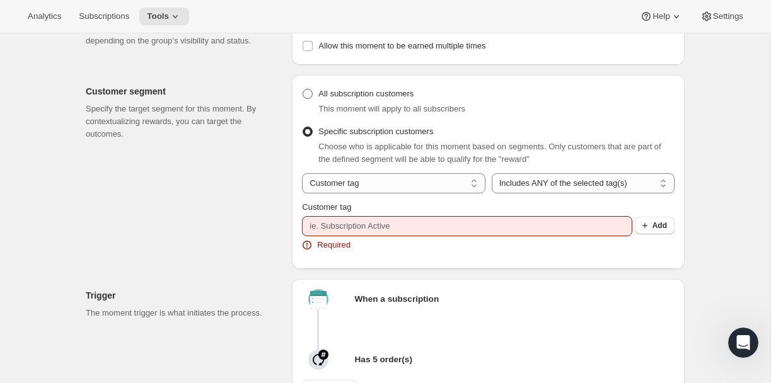
click at [306, 99] on span at bounding box center [308, 94] width 10 height 10
click at [303, 90] on input "All subscription customers" at bounding box center [303, 89] width 1 height 1
radio input "true"
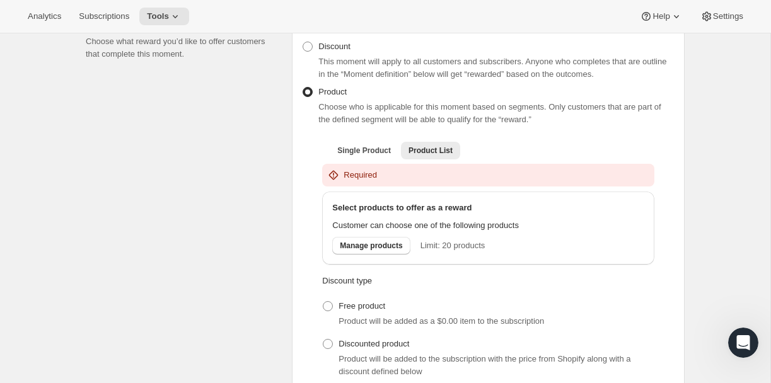
scroll to position [508, 0]
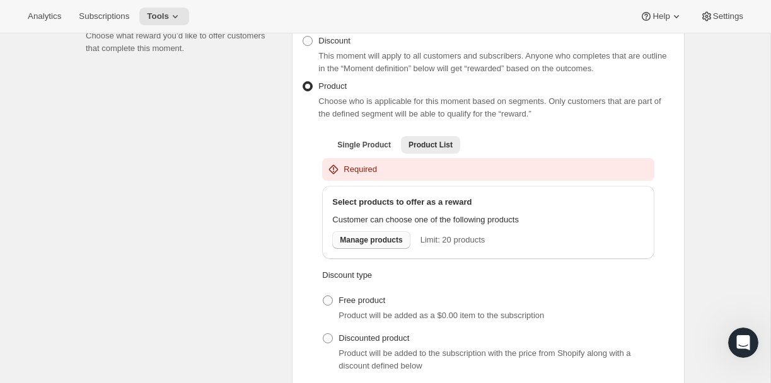
click at [359, 245] on span "Manage products" at bounding box center [371, 240] width 62 height 10
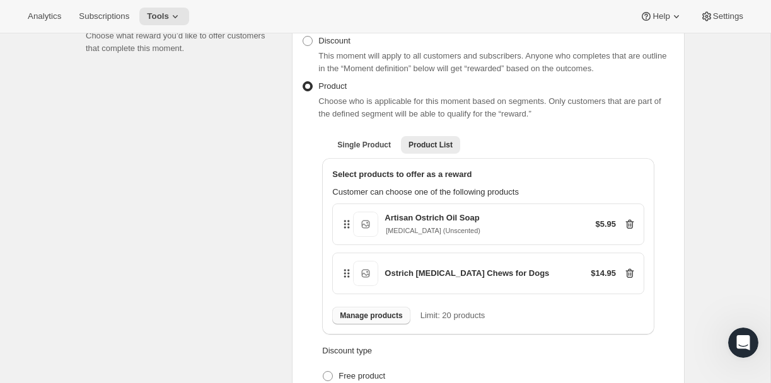
click at [369, 321] on span "Manage products" at bounding box center [371, 316] width 62 height 10
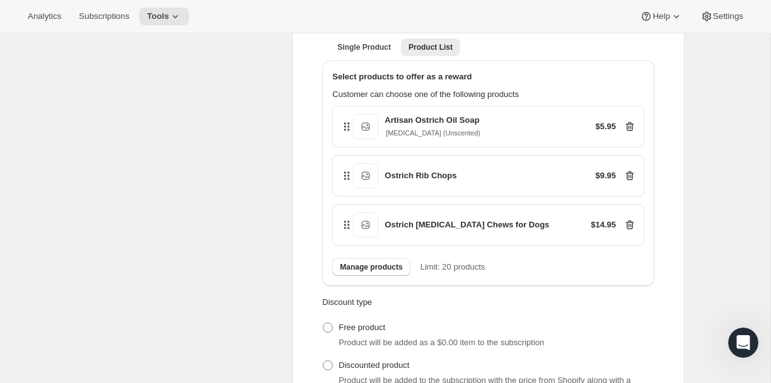
scroll to position [606, 0]
